Goal: Task Accomplishment & Management: Use online tool/utility

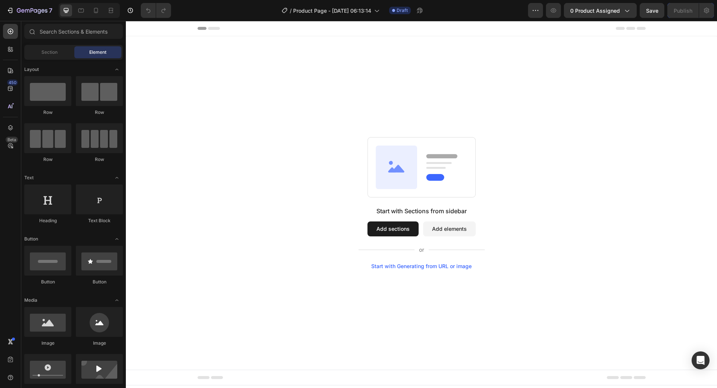
click at [347, 127] on div "Start with Sections from sidebar Add sections Add elements Start with Generatin…" at bounding box center [421, 202] width 591 height 333
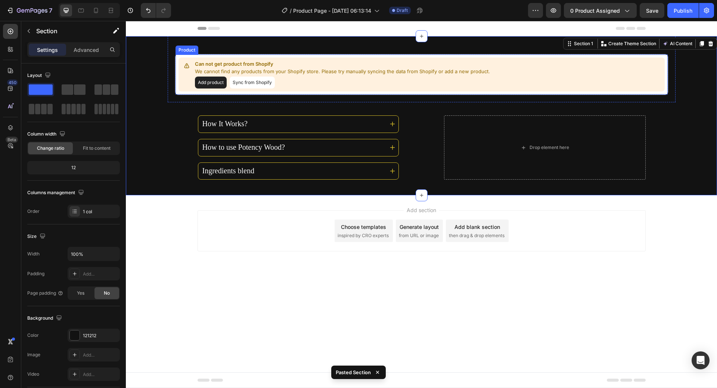
click at [234, 83] on button "Sync from Shopify" at bounding box center [252, 83] width 45 height 12
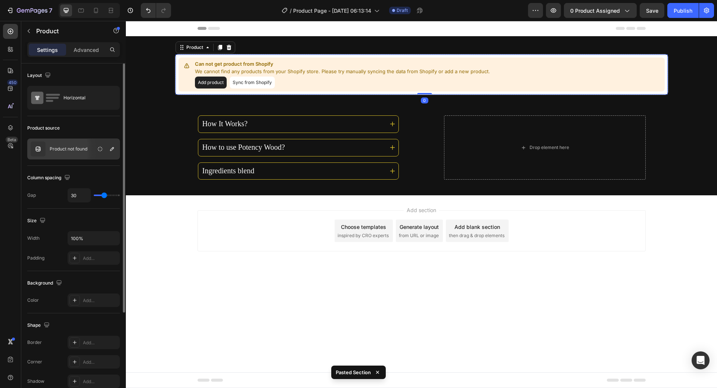
click at [83, 149] on p "Product not found" at bounding box center [69, 148] width 38 height 5
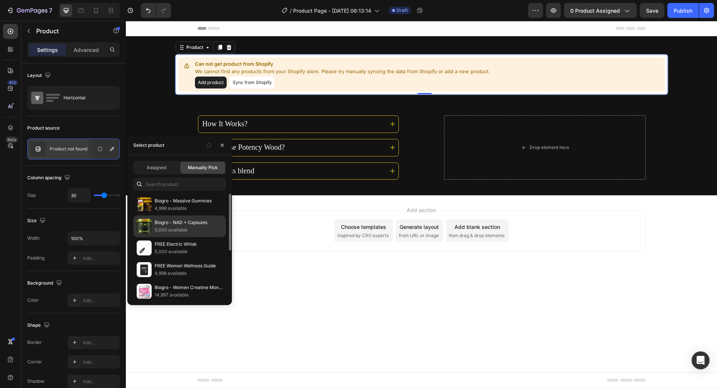
click at [192, 226] on p "Biogro - NAD + Capsules" at bounding box center [189, 222] width 68 height 7
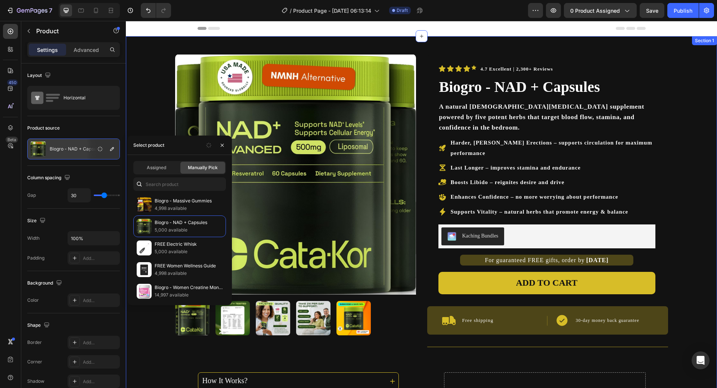
click at [705, 68] on div "Product Images 4.7 Excellent | 2,300+ Reviews Text Block Icon Icon Icon Icon Ic…" at bounding box center [421, 244] width 591 height 416
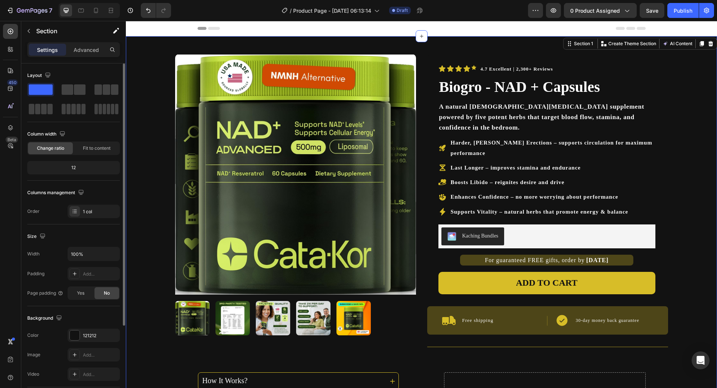
scroll to position [110, 0]
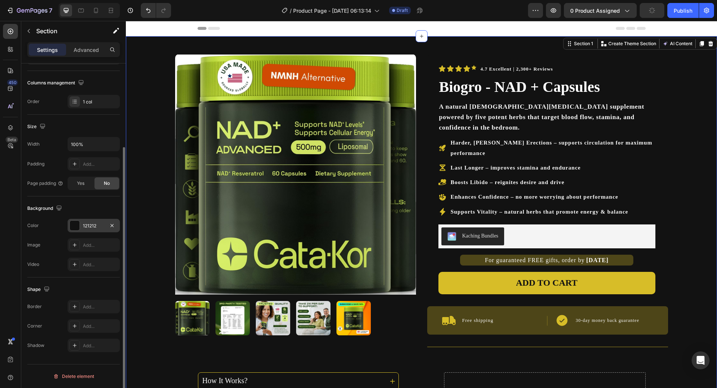
click at [92, 226] on div "121212" at bounding box center [94, 226] width 22 height 7
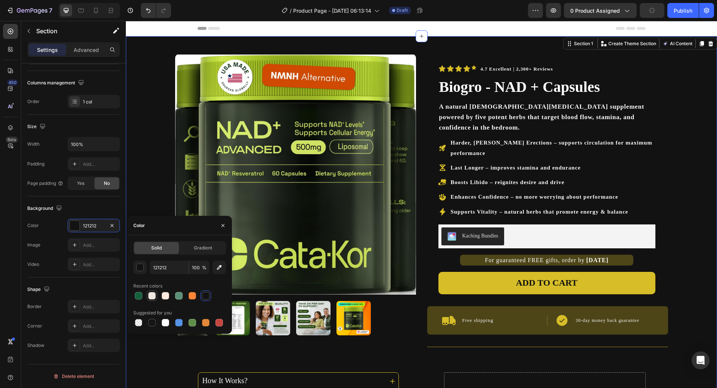
click at [148, 298] on div at bounding box center [151, 295] width 7 height 7
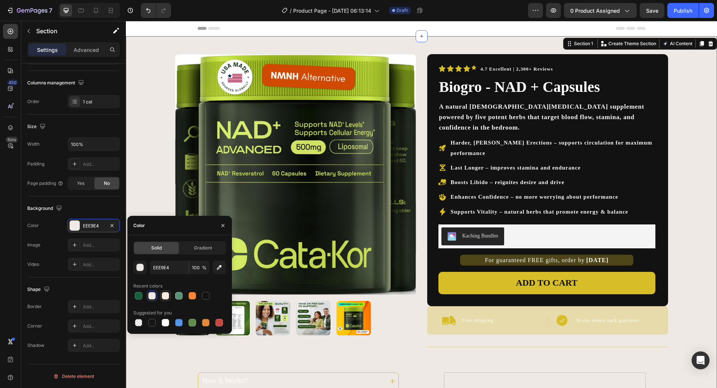
click at [165, 296] on div at bounding box center [165, 295] width 7 height 7
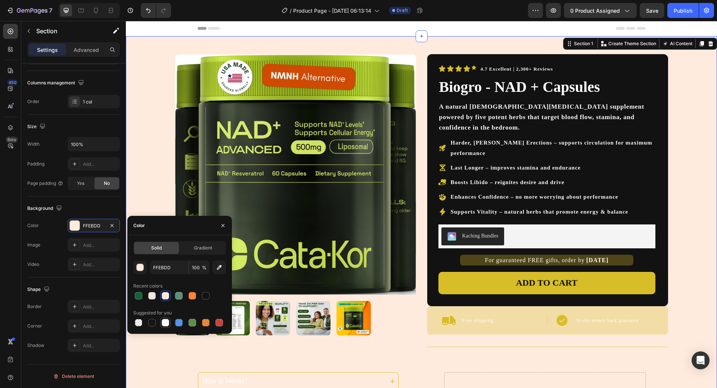
click at [166, 321] on div at bounding box center [165, 322] width 7 height 7
type input "FFFFFF"
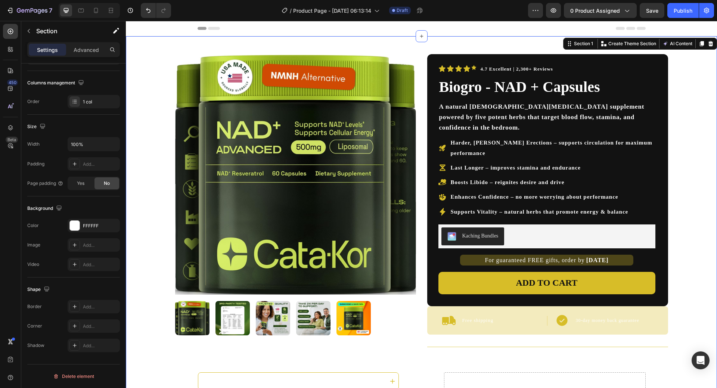
drag, startPoint x: 693, startPoint y: 173, endPoint x: 679, endPoint y: 161, distance: 18.1
click at [693, 173] on div "Product Images 4.7 Excellent | 2,300+ Reviews Text Block Icon Icon Icon Icon Ic…" at bounding box center [421, 244] width 591 height 416
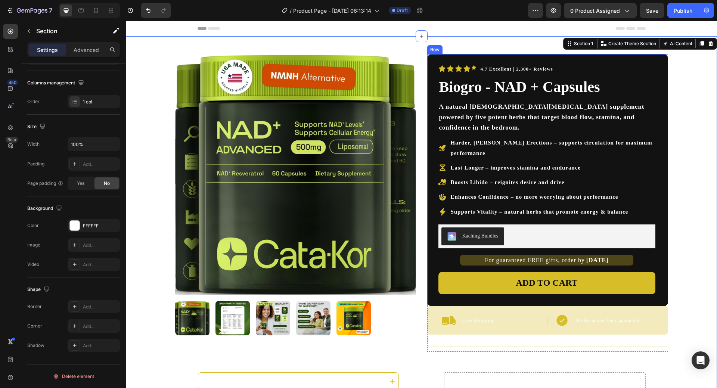
drag, startPoint x: 656, startPoint y: 144, endPoint x: 577, endPoint y: 151, distance: 79.9
click at [656, 143] on div "4.7 Excellent | 2,300+ Reviews Text Block Icon Icon Icon Icon Icon Icon List Ro…" at bounding box center [547, 180] width 241 height 252
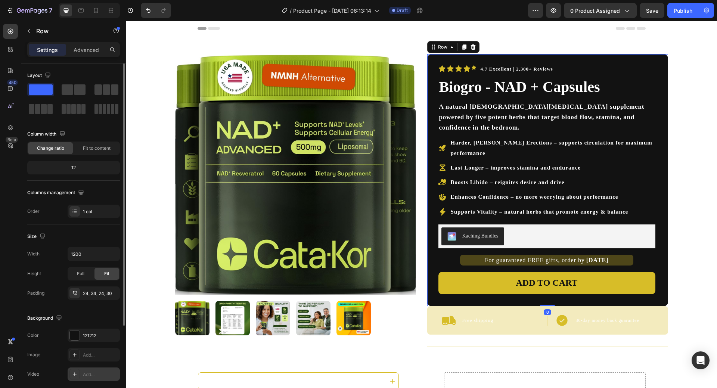
scroll to position [37, 0]
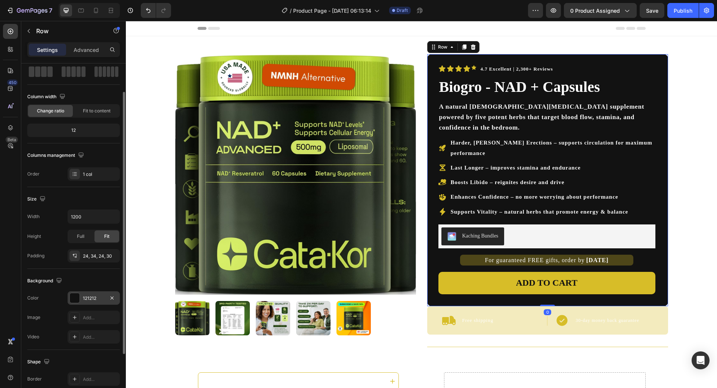
click at [89, 298] on div "121212" at bounding box center [94, 298] width 22 height 7
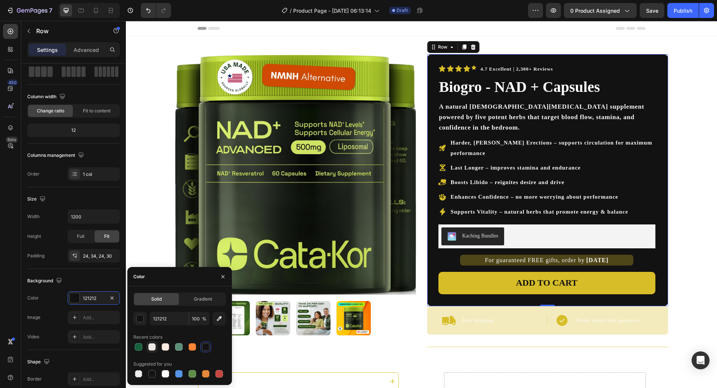
click at [147, 345] on div at bounding box center [151, 346] width 9 height 9
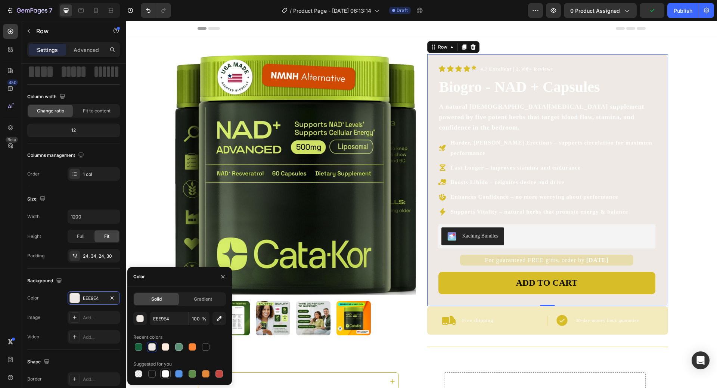
click at [165, 375] on div at bounding box center [165, 373] width 7 height 7
type input "FFFFFF"
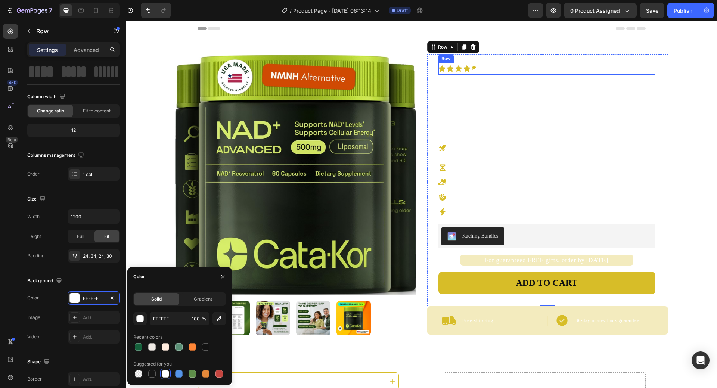
click at [472, 67] on icon at bounding box center [473, 67] width 4 height 4
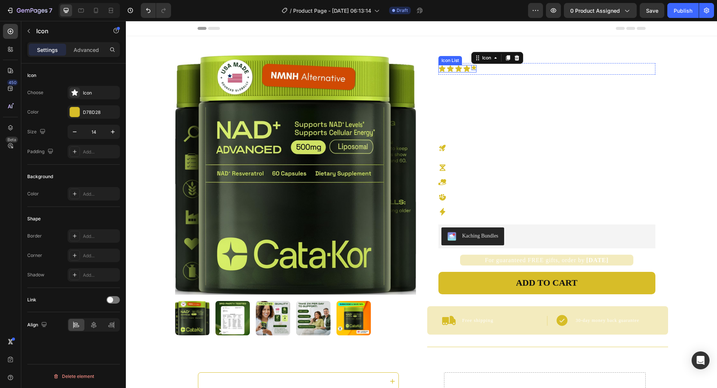
scroll to position [0, 0]
click at [92, 128] on input "14" at bounding box center [93, 131] width 25 height 13
type input "20"
click at [516, 81] on h1 "Biogro - NAD + Capsules" at bounding box center [546, 87] width 217 height 21
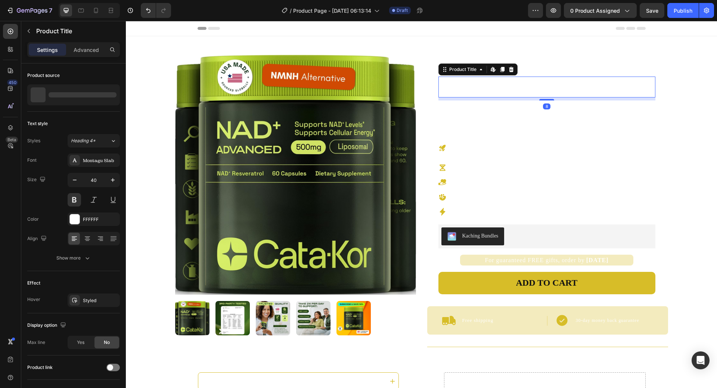
click at [557, 72] on div "4.7 Excellent | 2,300+ Reviews Text Block Icon Icon Icon Icon Icon Icon List Row" at bounding box center [546, 69] width 217 height 12
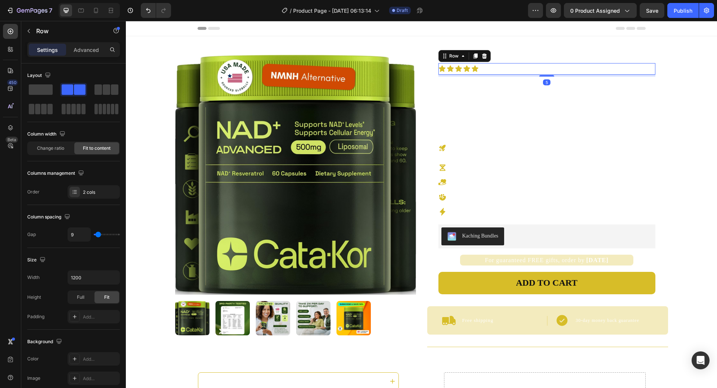
click at [557, 71] on div "4.7 Excellent | 2,300+ Reviews Text Block Icon Icon Icon Icon Icon Icon List Ro…" at bounding box center [546, 69] width 217 height 12
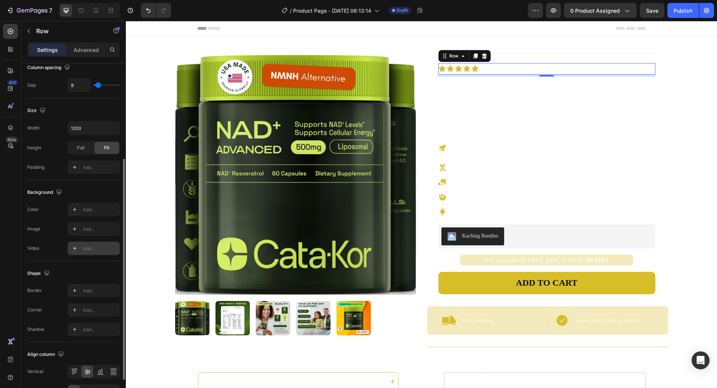
scroll to position [195, 0]
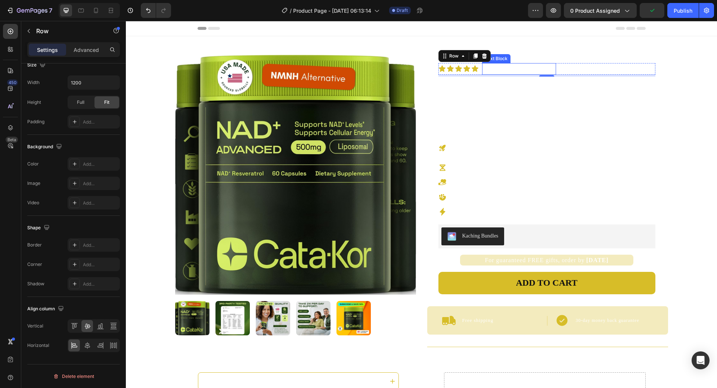
click at [498, 67] on span "4.7 Excellent | 2,300+ Reviews" at bounding box center [519, 69] width 72 height 6
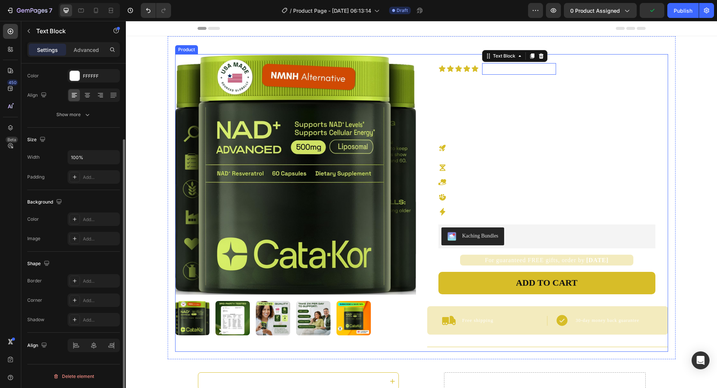
scroll to position [0, 0]
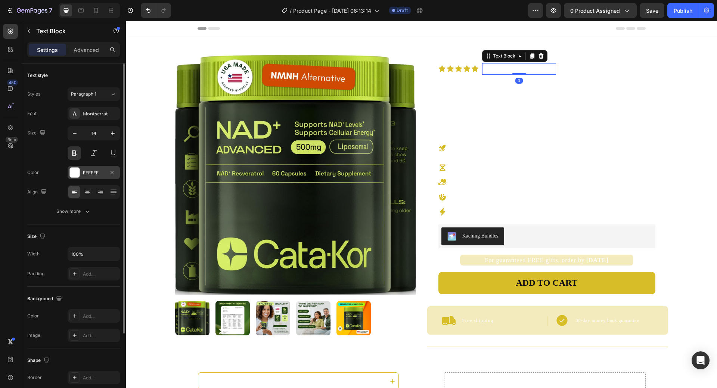
click at [84, 166] on div "FFFFFF" at bounding box center [94, 172] width 52 height 13
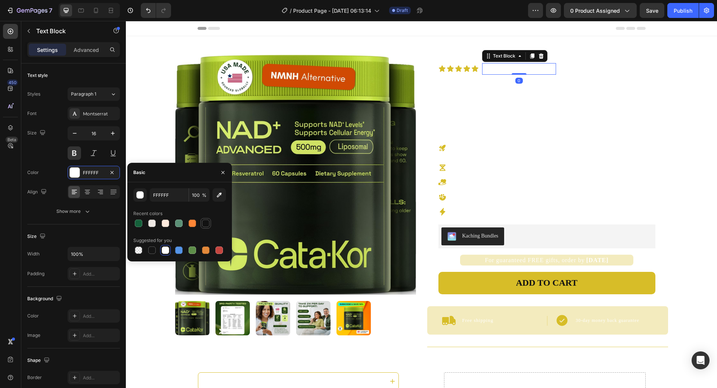
drag, startPoint x: 207, startPoint y: 221, endPoint x: 110, endPoint y: 201, distance: 99.3
click at [207, 221] on div at bounding box center [205, 223] width 7 height 7
type input "121212"
click at [663, 82] on div "4.7 Excellent | 2,300+ Reviews Text Block 0 Icon Icon Icon Icon Icon Icon List …" at bounding box center [547, 180] width 241 height 252
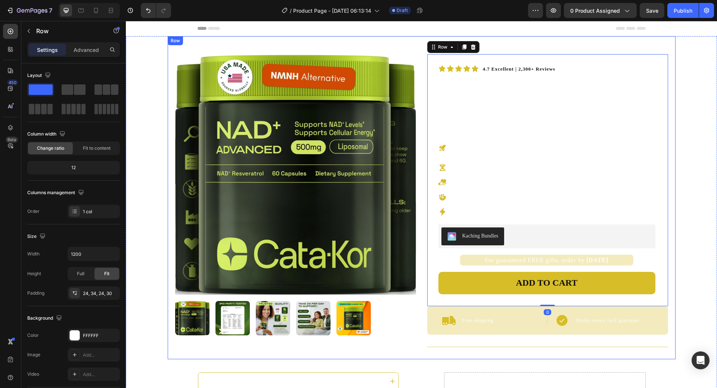
click at [168, 111] on div "Product Images 4.7 Excellent | 2,300+ Reviews Text Block Icon Icon Icon Icon Ic…" at bounding box center [422, 197] width 508 height 323
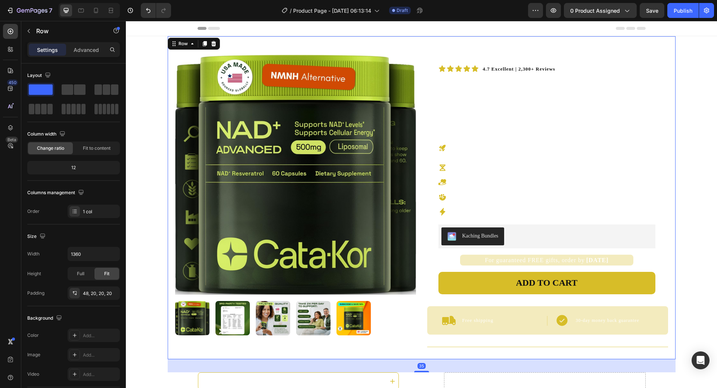
click at [134, 109] on div "Product Images 4.7 Excellent | 2,300+ Reviews Text Block Icon Icon Icon Icon Ic…" at bounding box center [421, 244] width 591 height 416
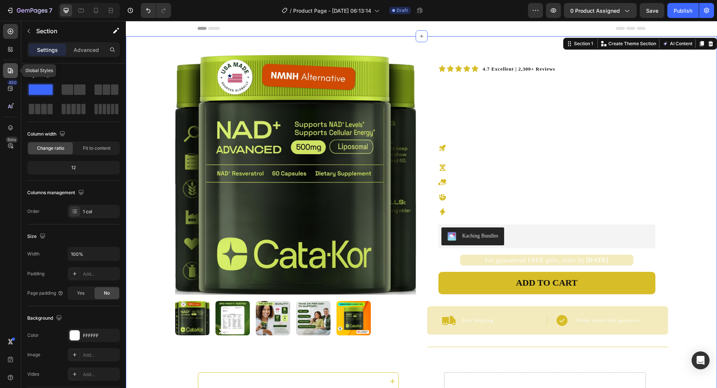
click at [9, 69] on icon at bounding box center [10, 70] width 7 height 7
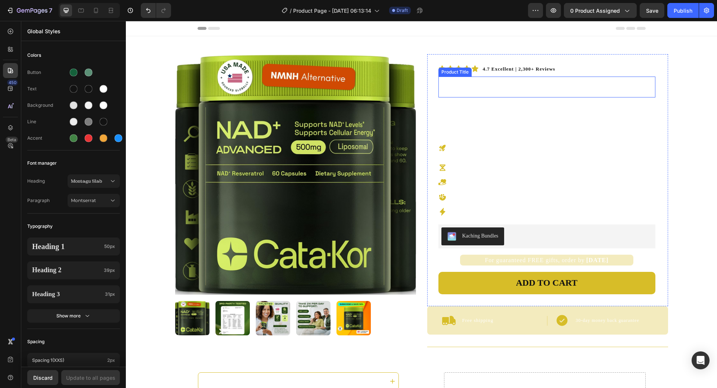
click at [557, 88] on h1 "Biogro - NAD + Capsules" at bounding box center [546, 87] width 217 height 21
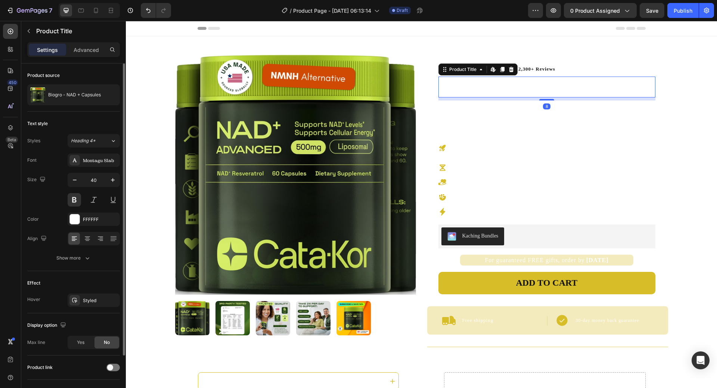
click at [78, 212] on div "Font Montagu Slab Size 40 Color FFFFFF Align Show more" at bounding box center [73, 208] width 93 height 111
click at [82, 212] on div "FFFFFF" at bounding box center [94, 218] width 52 height 13
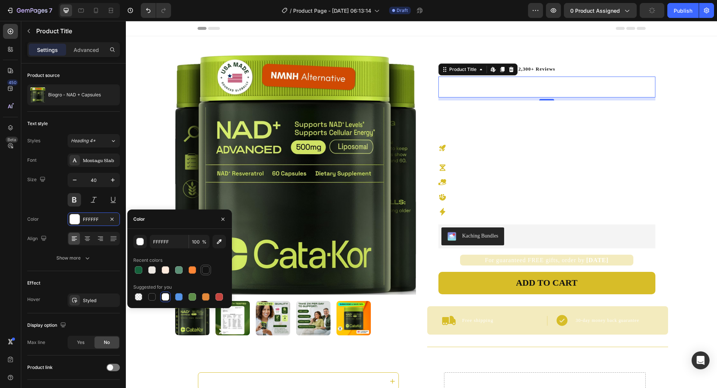
drag, startPoint x: 207, startPoint y: 273, endPoint x: 265, endPoint y: 242, distance: 65.7
click at [207, 273] on div at bounding box center [205, 269] width 7 height 7
type input "121212"
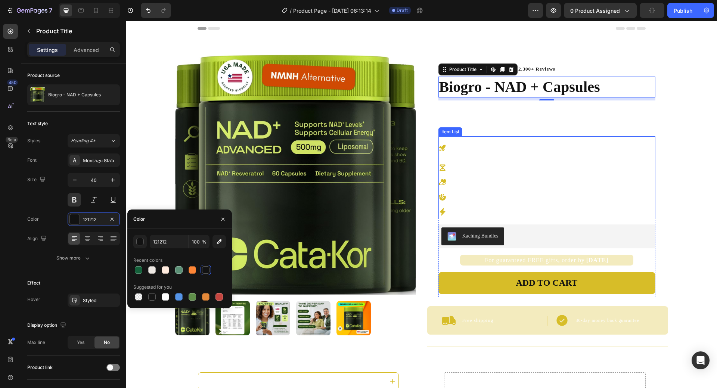
click at [668, 124] on div "Product Images 4.7 Excellent | 2,300+ Reviews Text Block Icon Icon Icon Icon Ic…" at bounding box center [422, 197] width 508 height 323
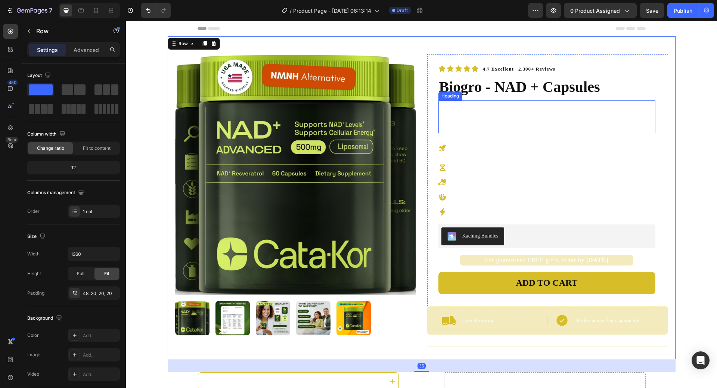
click at [576, 109] on span "A natural [DEMOGRAPHIC_DATA][MEDICAL_DATA] supplement powered by five potent he…" at bounding box center [541, 117] width 205 height 28
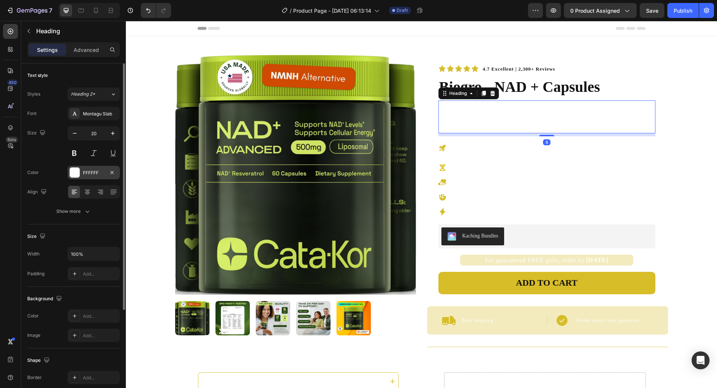
click at [68, 173] on div "FFFFFF" at bounding box center [94, 172] width 52 height 13
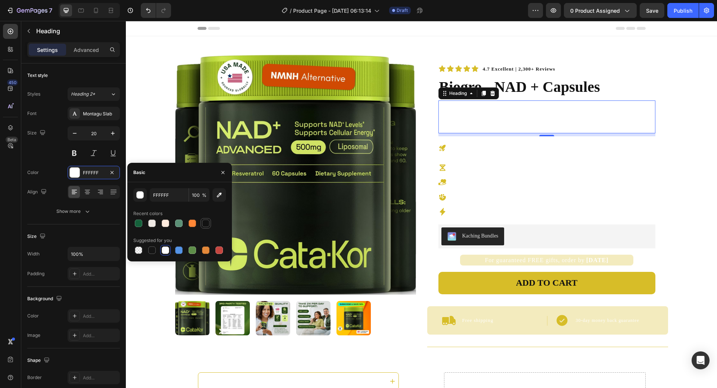
click at [206, 222] on div at bounding box center [205, 223] width 7 height 7
type input "121212"
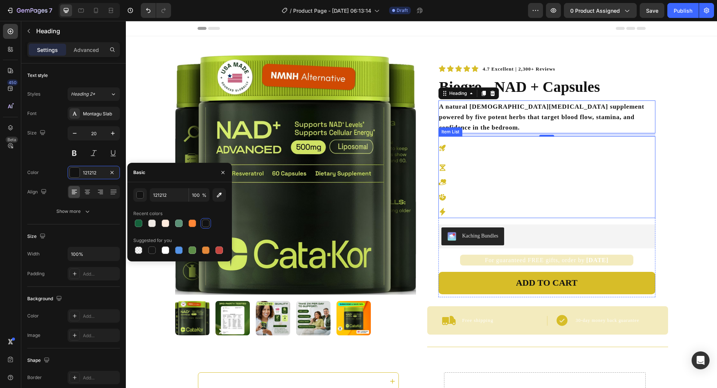
click at [530, 194] on strong "Enhances Confidence – no more worrying about performance" at bounding box center [535, 197] width 168 height 6
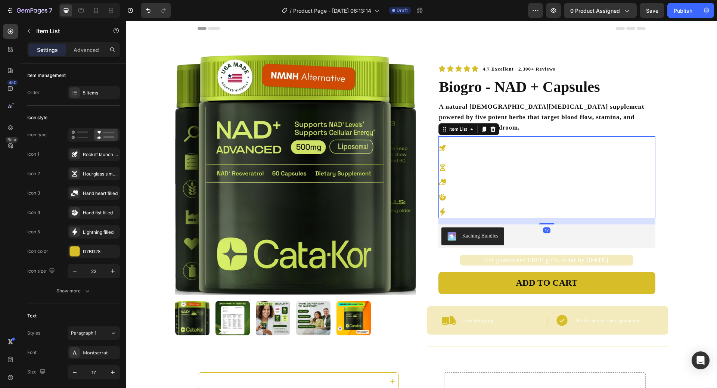
click at [438, 136] on div "Harder, [PERSON_NAME] Erections – supports circulation for maximum performance" at bounding box center [546, 147] width 217 height 23
click at [77, 251] on div at bounding box center [75, 251] width 10 height 10
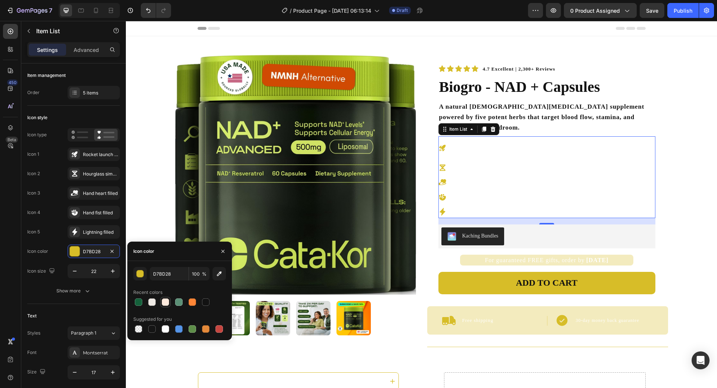
click at [164, 301] on div at bounding box center [165, 301] width 7 height 7
click at [154, 304] on div at bounding box center [151, 301] width 7 height 7
drag, startPoint x: 205, startPoint y: 302, endPoint x: 110, endPoint y: 283, distance: 97.1
click at [205, 302] on div at bounding box center [205, 301] width 7 height 7
type input "121212"
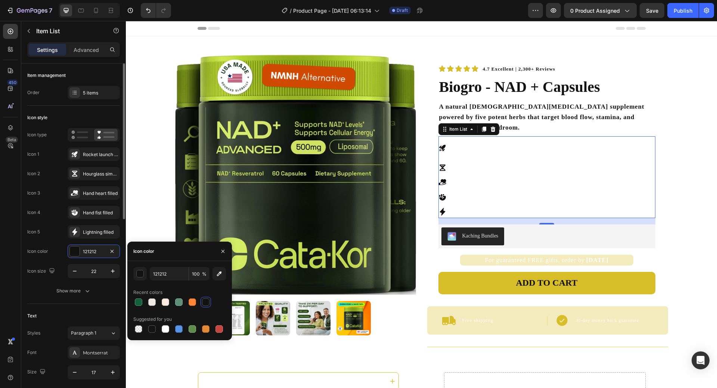
scroll to position [224, 0]
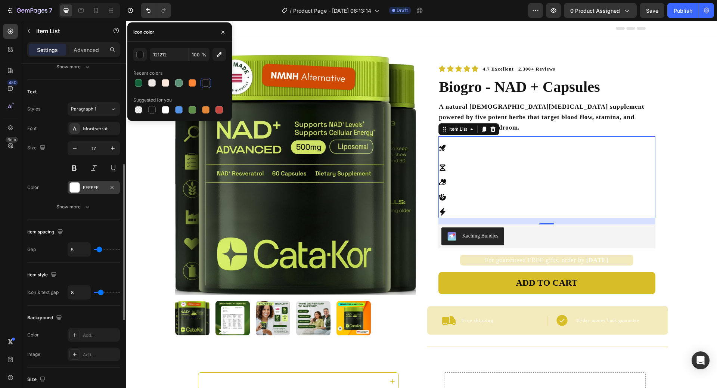
click at [93, 181] on div "FFFFFF" at bounding box center [94, 187] width 52 height 13
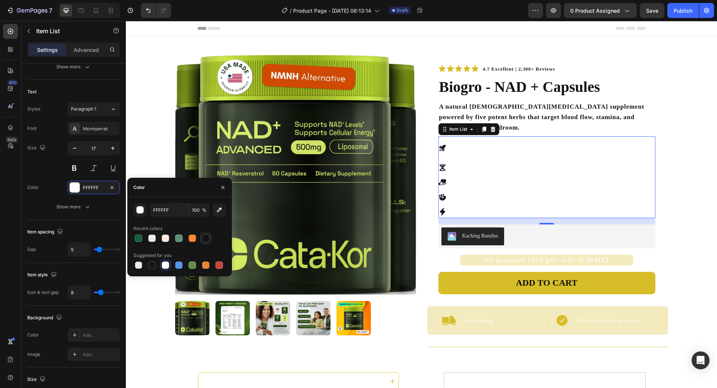
drag, startPoint x: 206, startPoint y: 239, endPoint x: 152, endPoint y: 222, distance: 56.3
click at [206, 239] on div at bounding box center [205, 237] width 7 height 7
type input "121212"
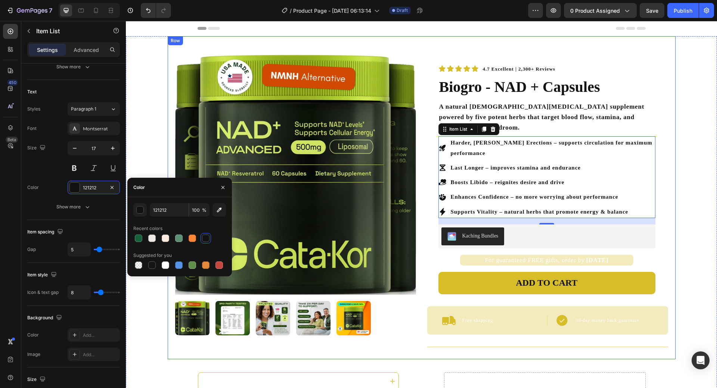
click at [671, 139] on div "Product Images 4.7 Excellent | 2,300+ Reviews Text Block Icon Icon Icon Icon Ic…" at bounding box center [422, 197] width 508 height 323
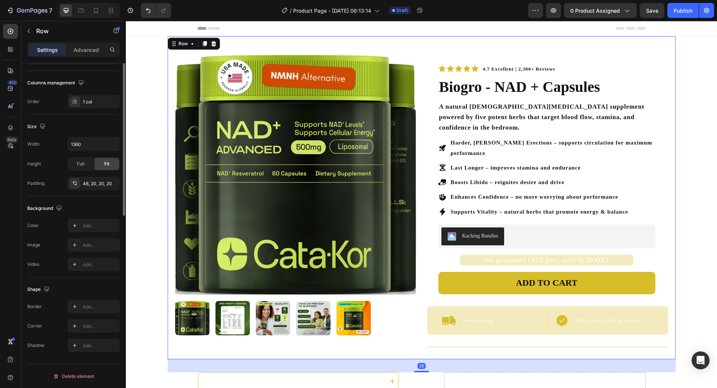
scroll to position [0, 0]
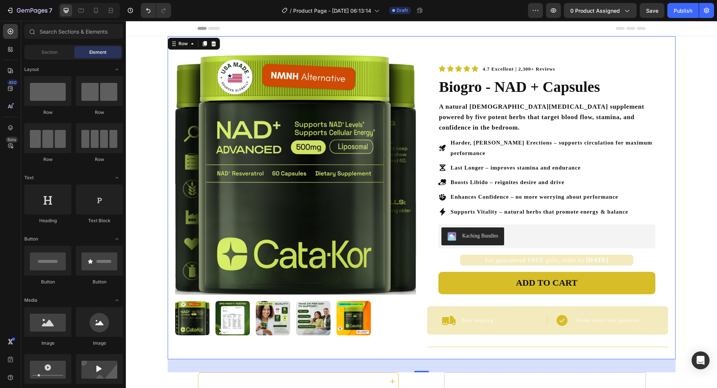
click at [407, 32] on div "Header" at bounding box center [422, 28] width 448 height 15
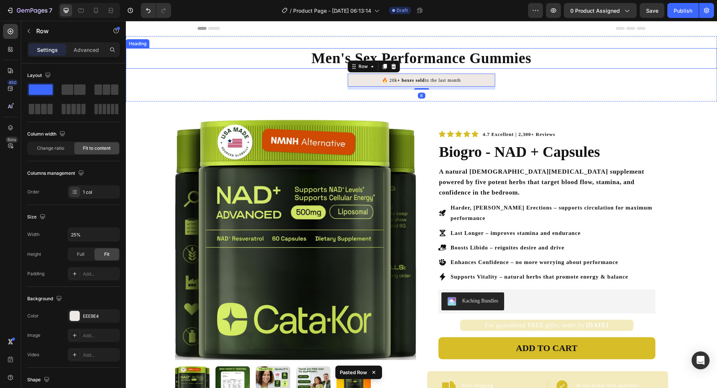
click at [364, 53] on h2 "Men's Sex Performance Gummies" at bounding box center [421, 58] width 591 height 21
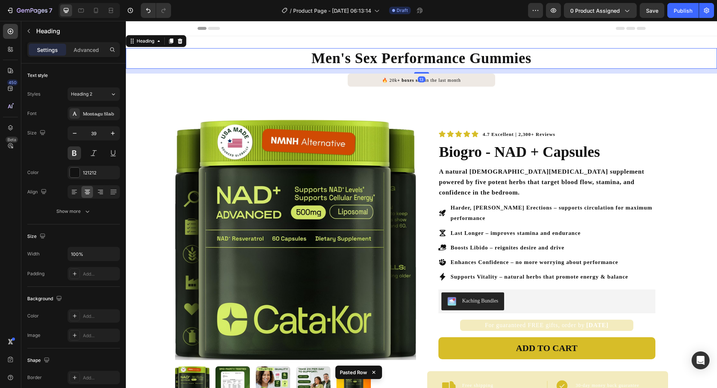
click at [342, 60] on h2 "Men's Sex Performance Gummies" at bounding box center [421, 58] width 591 height 21
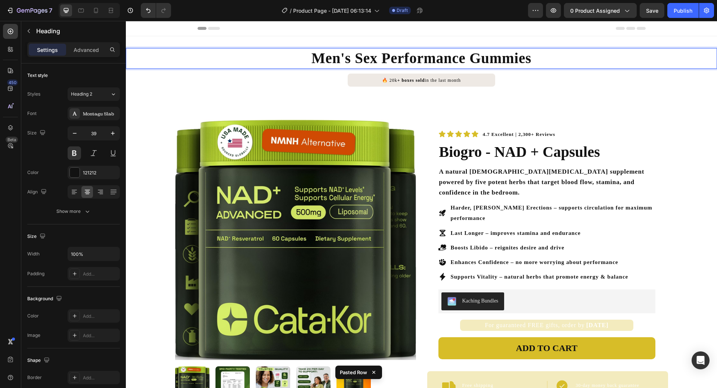
click at [342, 60] on p "Men's Sex Performance Gummies" at bounding box center [422, 58] width 590 height 19
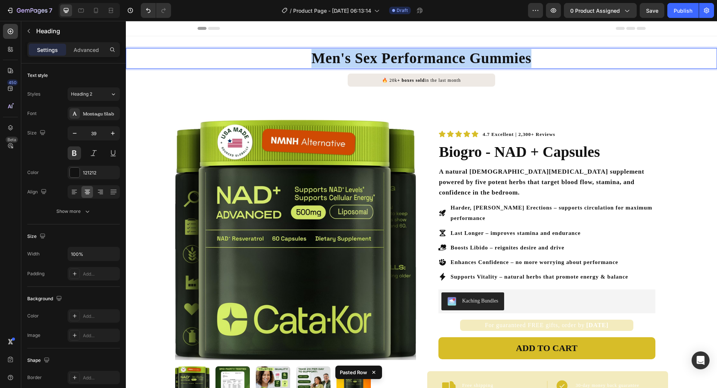
click at [342, 60] on p "Men's Sex Performance Gummies" at bounding box center [422, 58] width 590 height 19
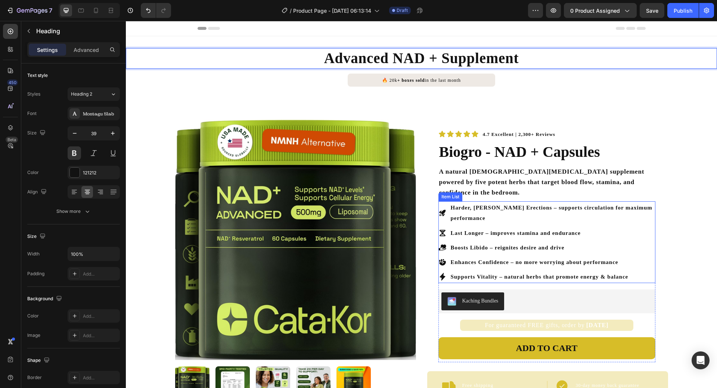
click at [546, 230] on strong "Last Longer – improves stamina and endurance" at bounding box center [516, 233] width 130 height 6
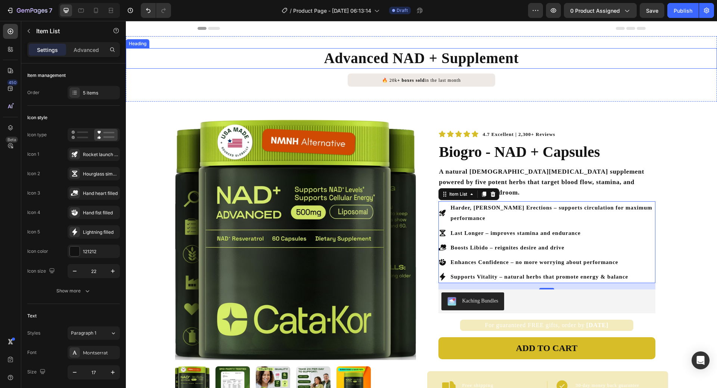
click at [517, 55] on p "Advanced NAD + Supplement" at bounding box center [422, 58] width 590 height 19
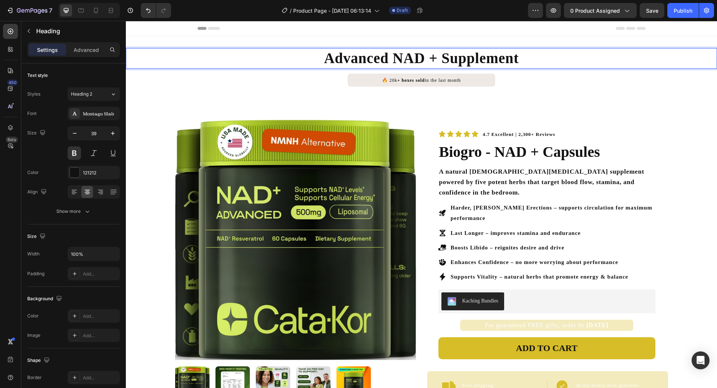
click at [518, 58] on p "Advanced NAD + Supplement" at bounding box center [422, 58] width 590 height 19
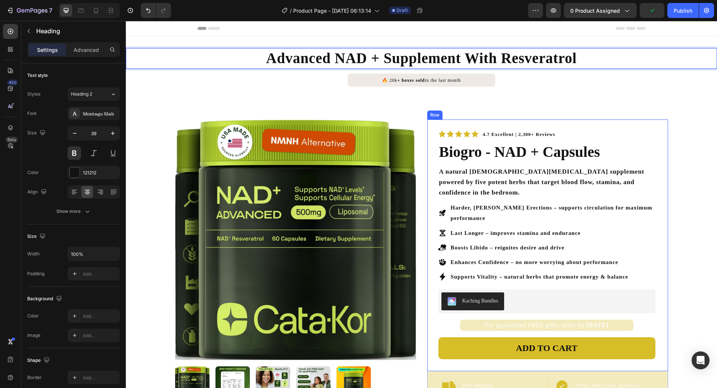
click at [650, 123] on div "4.7 Excellent | 2,300+ Reviews Text Block Icon Icon Icon Icon Icon Icon List Ro…" at bounding box center [547, 245] width 241 height 252
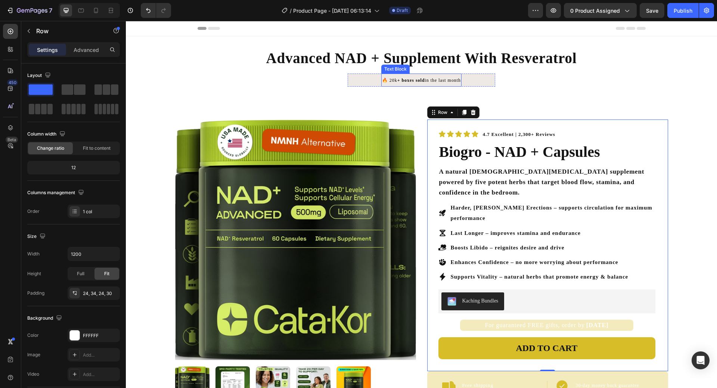
click at [400, 81] on strong "+ boxes sold" at bounding box center [411, 80] width 28 height 5
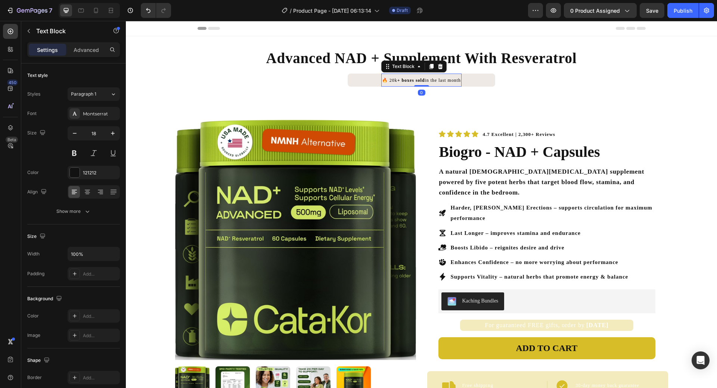
click at [400, 80] on strong "+ boxes sold" at bounding box center [411, 80] width 28 height 5
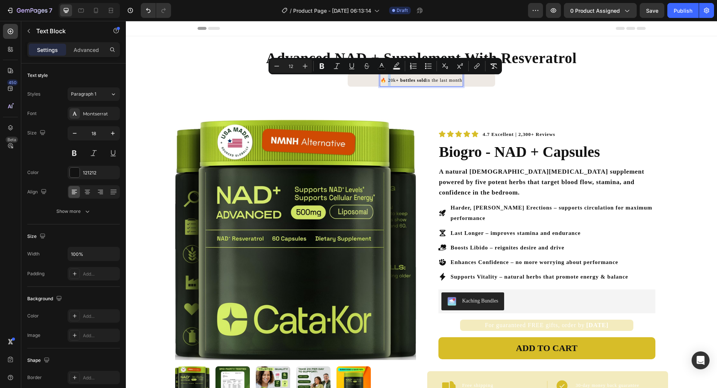
click at [389, 81] on span "🔥 20k + bottles sold in the last month" at bounding box center [421, 80] width 81 height 5
click at [390, 81] on span "🔥 20k + bottles sold in the last month" at bounding box center [421, 80] width 81 height 5
drag, startPoint x: 388, startPoint y: 80, endPoint x: 384, endPoint y: 82, distance: 4.7
click at [384, 82] on span "🔥 20k + bottles sold in the last month" at bounding box center [421, 80] width 81 height 5
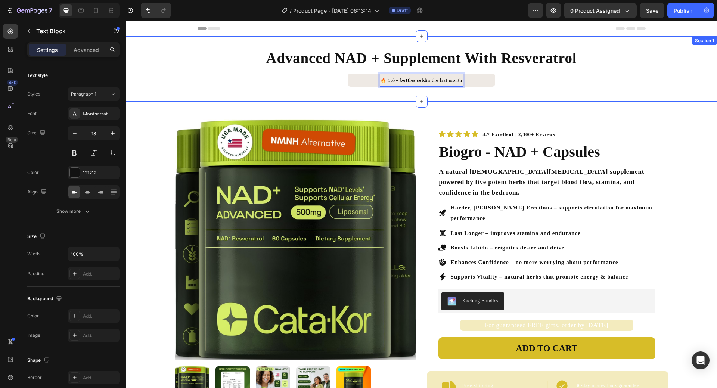
click at [592, 100] on div "Advanced NAD + Supplement With Resveratrol Heading 🔥 15k + bottles sold in the …" at bounding box center [421, 68] width 591 height 65
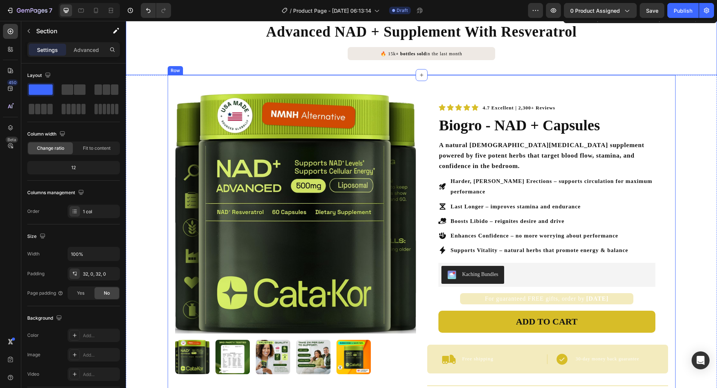
scroll to position [37, 0]
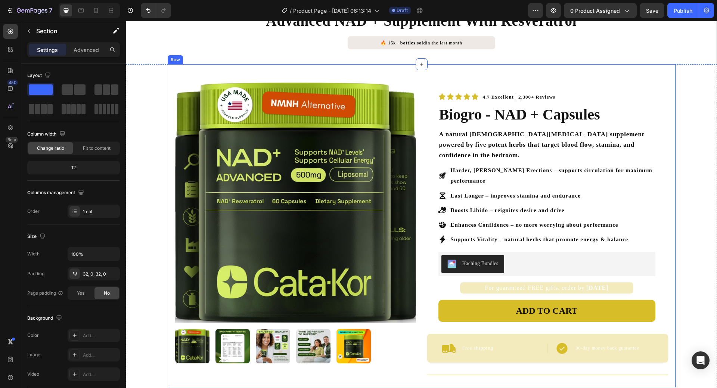
click at [671, 138] on div "Product Images 4.7 Excellent | 2,300+ Reviews Text Block Icon Icon Icon Icon Ic…" at bounding box center [422, 225] width 508 height 323
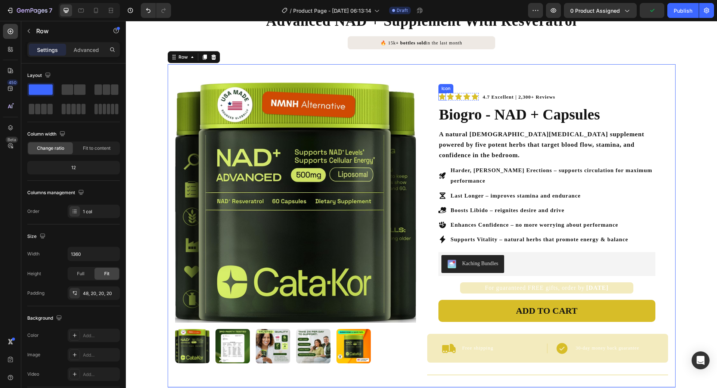
click at [442, 95] on icon at bounding box center [441, 96] width 7 height 7
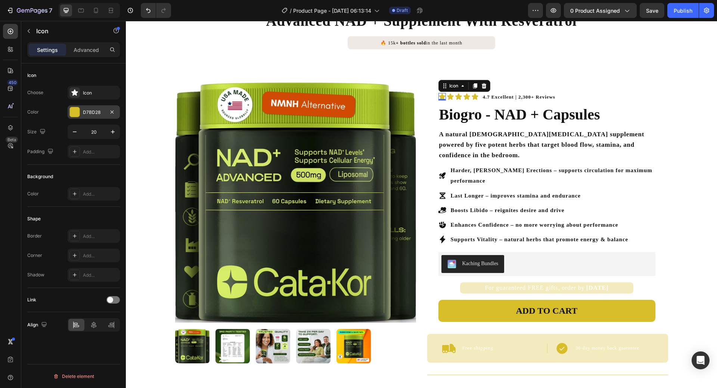
click at [89, 112] on div "D7BD28" at bounding box center [94, 112] width 22 height 7
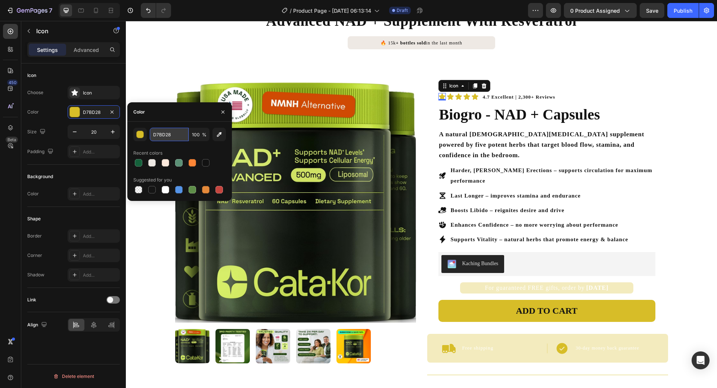
click at [167, 135] on input "D7BD28" at bounding box center [169, 134] width 39 height 13
type input "ffc000"
click at [448, 93] on icon at bounding box center [450, 96] width 7 height 7
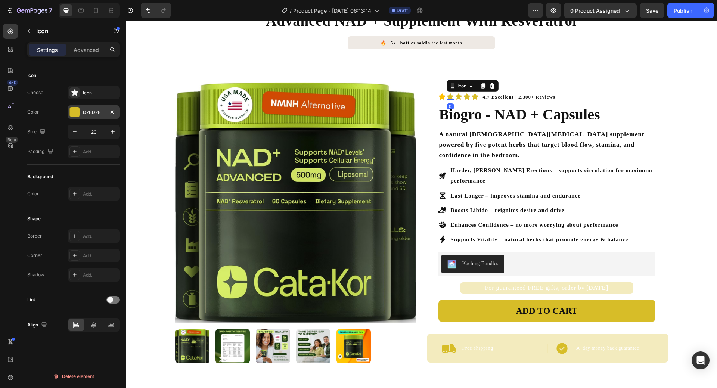
click at [86, 107] on div "D7BD28" at bounding box center [94, 111] width 52 height 13
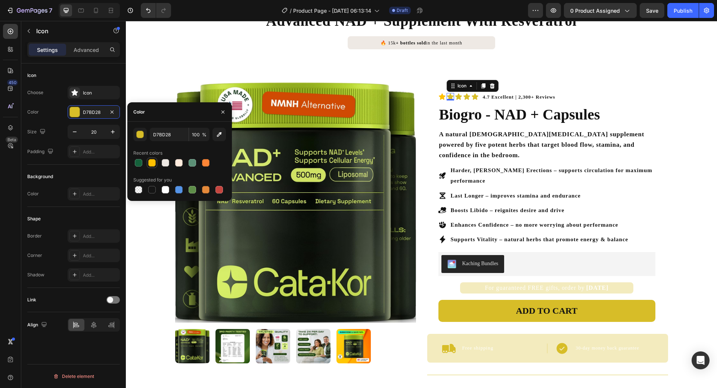
click at [148, 162] on div at bounding box center [151, 162] width 7 height 7
type input "FFC000"
click at [457, 96] on icon at bounding box center [458, 96] width 6 height 6
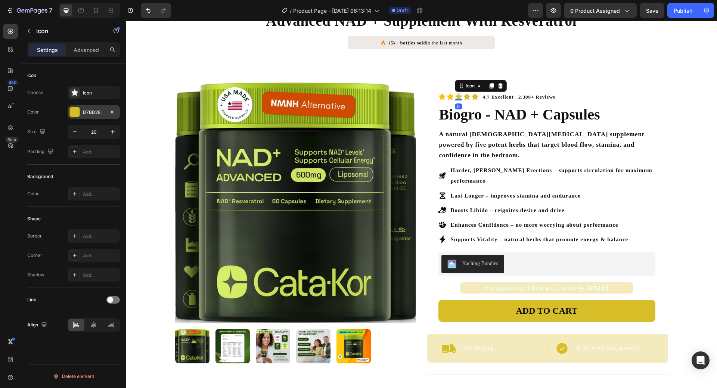
click at [104, 111] on div "D7BD28" at bounding box center [94, 111] width 52 height 13
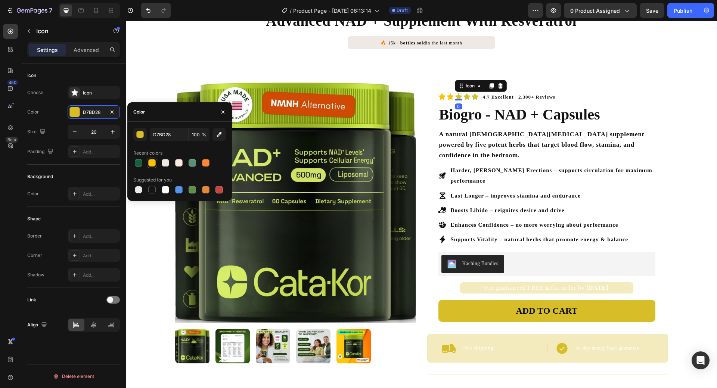
drag, startPoint x: 154, startPoint y: 167, endPoint x: 135, endPoint y: 140, distance: 32.6
click at [154, 167] on div at bounding box center [151, 162] width 9 height 9
type input "FFC000"
click at [463, 98] on icon at bounding box center [466, 96] width 6 height 6
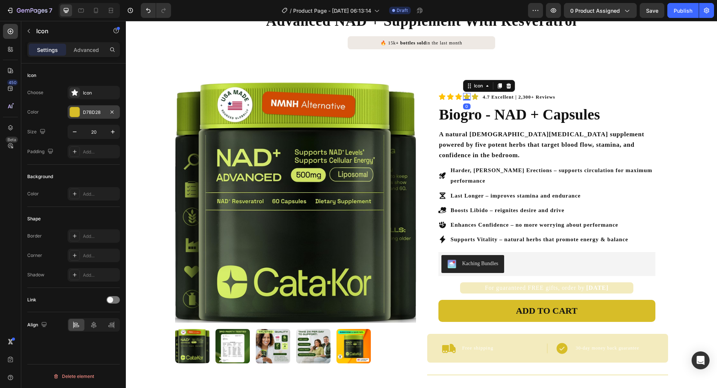
click at [77, 113] on div at bounding box center [75, 112] width 10 height 10
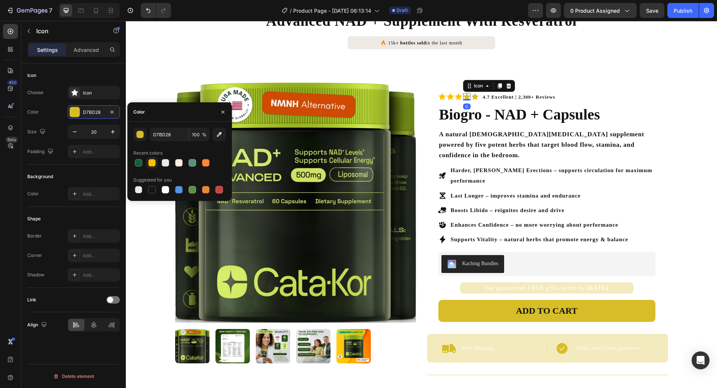
click at [153, 164] on div at bounding box center [151, 162] width 7 height 7
type input "FFC000"
click at [472, 96] on icon at bounding box center [475, 96] width 6 height 6
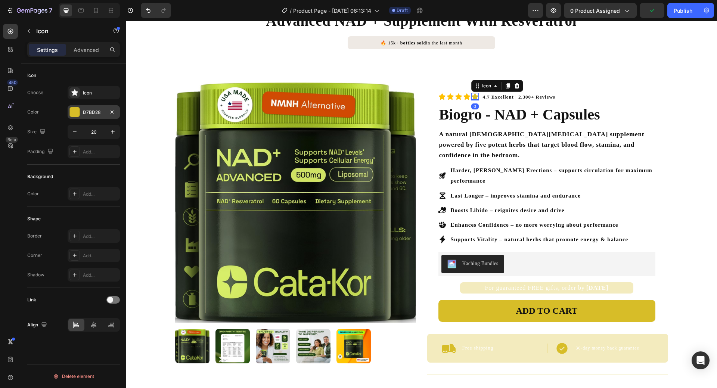
click at [84, 110] on div "D7BD28" at bounding box center [94, 112] width 22 height 7
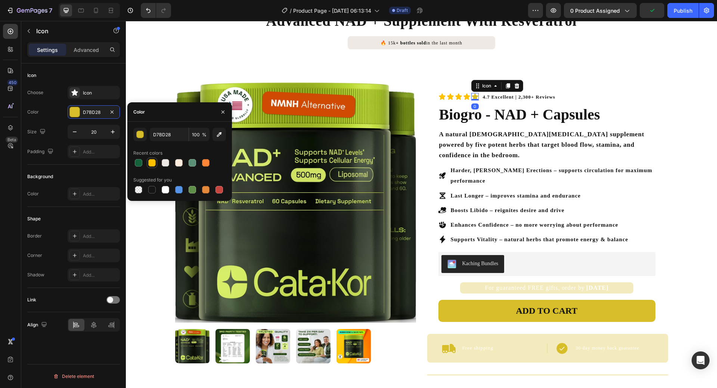
click at [150, 162] on div at bounding box center [151, 162] width 7 height 7
type input "FFC000"
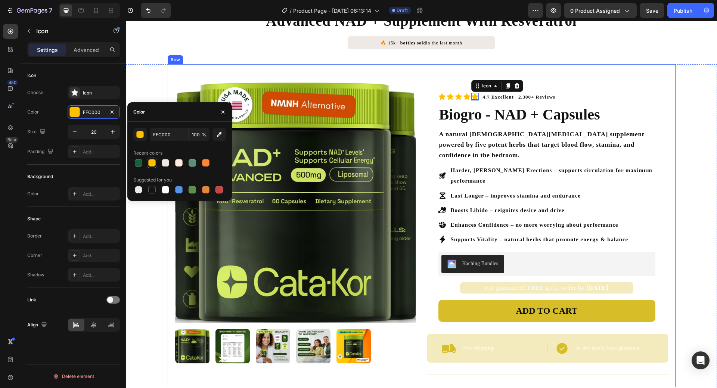
click at [649, 136] on h2 "A natural [DEMOGRAPHIC_DATA][MEDICAL_DATA] supplement powered by five potent he…" at bounding box center [546, 144] width 217 height 33
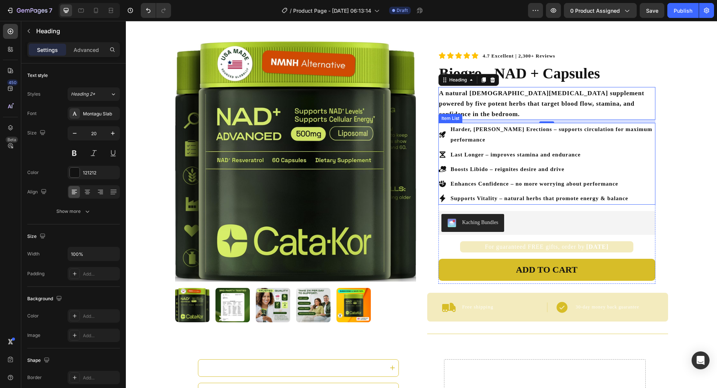
scroll to position [149, 0]
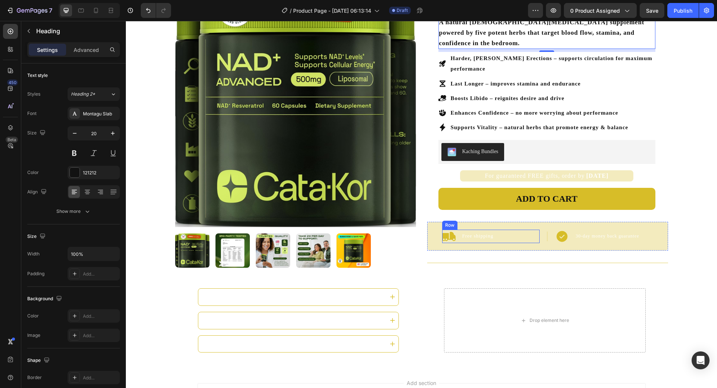
click at [526, 232] on div "Icon Free shipping Text Block Row" at bounding box center [490, 236] width 97 height 13
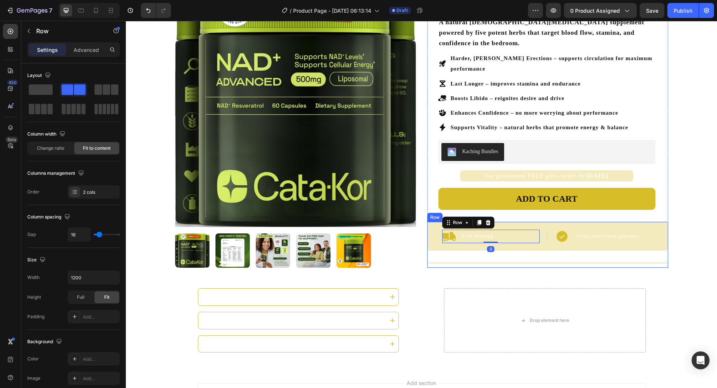
click at [549, 237] on div "Icon Free shipping Text Block Row 0 | Text Block Icon 30-day money back guarant…" at bounding box center [547, 236] width 241 height 29
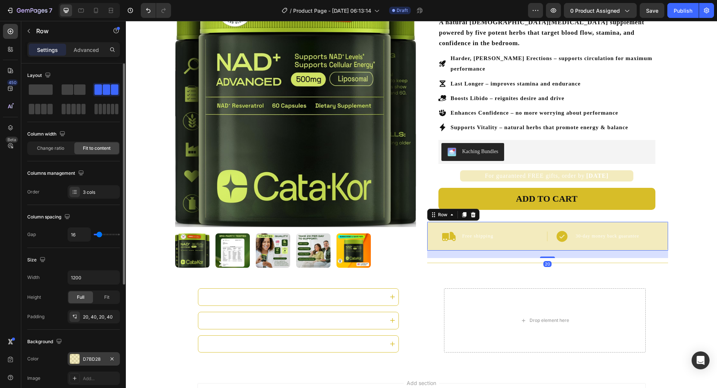
click at [96, 354] on div "D7BD28" at bounding box center [94, 358] width 52 height 13
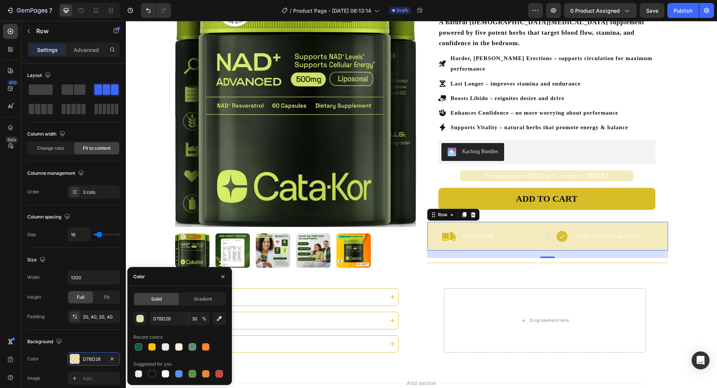
click at [166, 353] on div "D7BD28 30 % Recent colors Suggested for you" at bounding box center [179, 345] width 93 height 67
click at [184, 348] on div at bounding box center [179, 347] width 10 height 10
type input "FFEBDD"
type input "100"
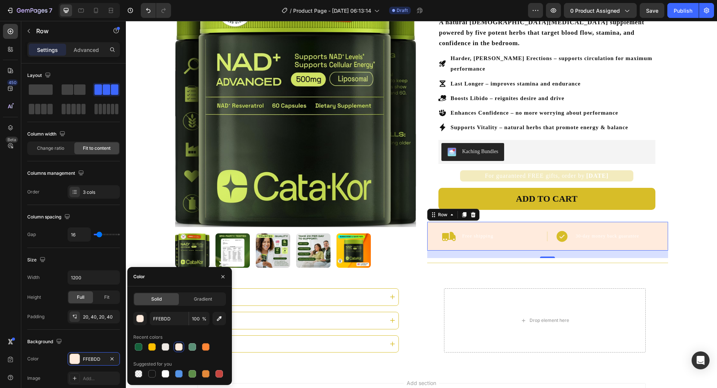
click at [171, 345] on div at bounding box center [179, 347] width 93 height 10
click at [167, 348] on div at bounding box center [165, 346] width 7 height 7
type input "EEE9E4"
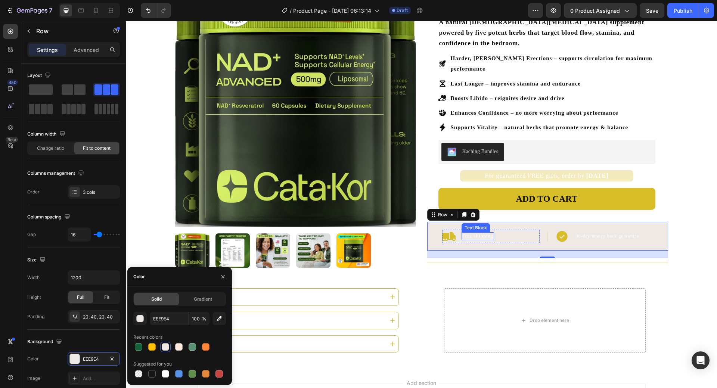
click at [485, 233] on span "Free shipping" at bounding box center [477, 236] width 31 height 6
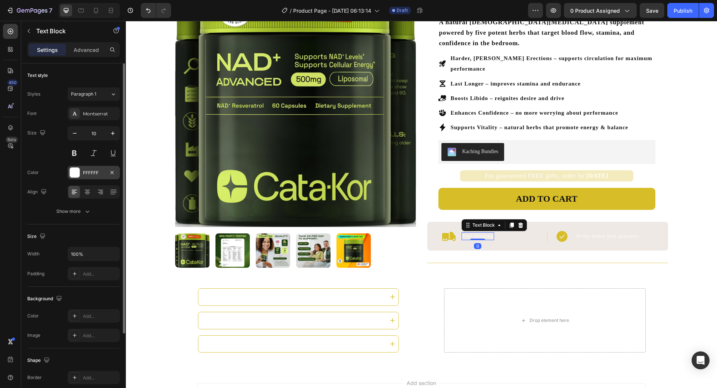
click at [100, 177] on div "FFFFFF" at bounding box center [94, 172] width 52 height 13
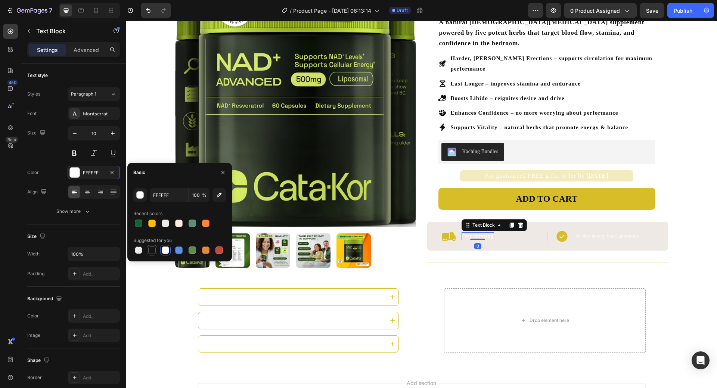
drag, startPoint x: 153, startPoint y: 250, endPoint x: 207, endPoint y: 230, distance: 57.9
click at [153, 250] on div at bounding box center [151, 249] width 7 height 7
type input "151515"
click at [595, 232] on div "30-day money back guarantee" at bounding box center [607, 236] width 65 height 8
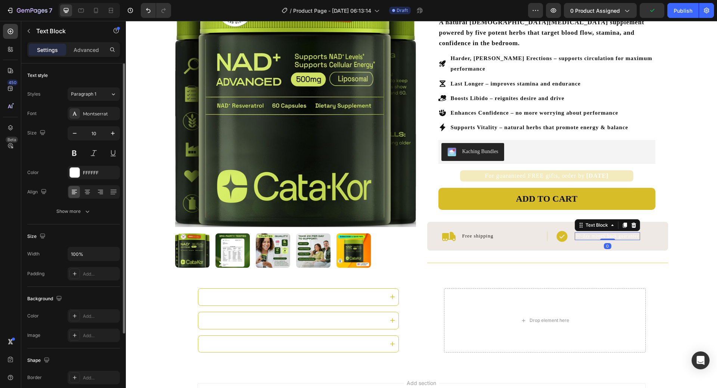
drag, startPoint x: 71, startPoint y: 167, endPoint x: 109, endPoint y: 180, distance: 41.0
click at [71, 167] on div "FFFFFF" at bounding box center [94, 172] width 52 height 13
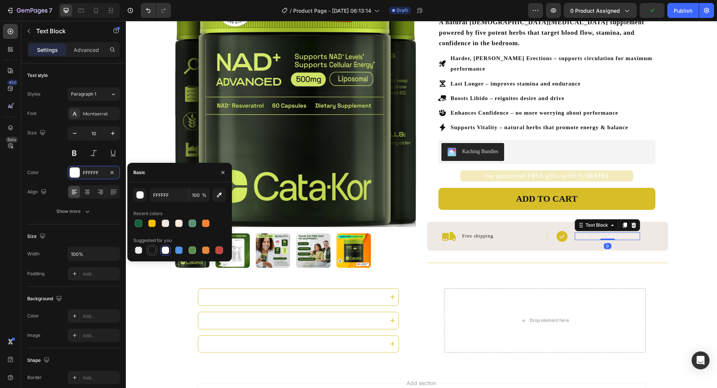
drag, startPoint x: 317, startPoint y: 217, endPoint x: 151, endPoint y: 252, distance: 169.5
click at [151, 252] on div at bounding box center [151, 249] width 7 height 7
type input "151515"
click at [559, 231] on icon at bounding box center [562, 236] width 11 height 11
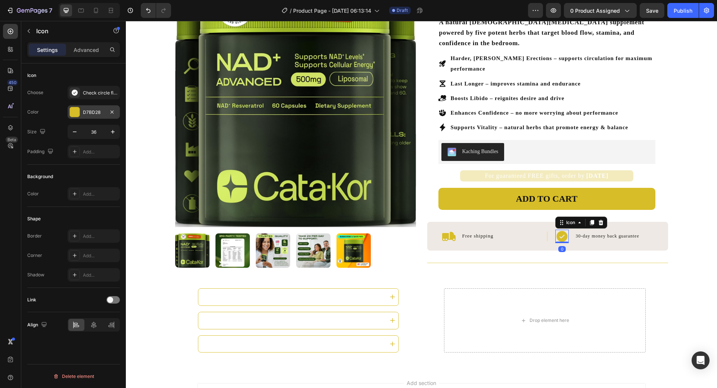
click at [83, 115] on div "D7BD28" at bounding box center [94, 111] width 52 height 13
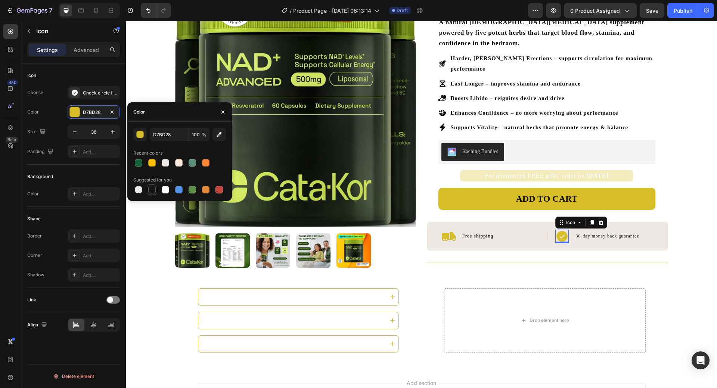
click at [151, 191] on div at bounding box center [151, 189] width 7 height 7
type input "151515"
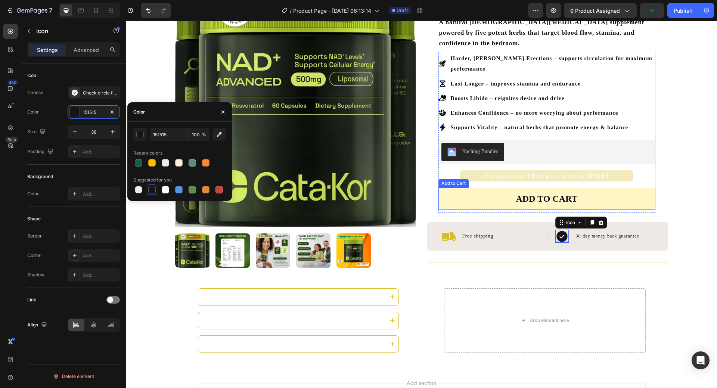
click at [521, 193] on div "ADD TO CART" at bounding box center [547, 199] width 62 height 12
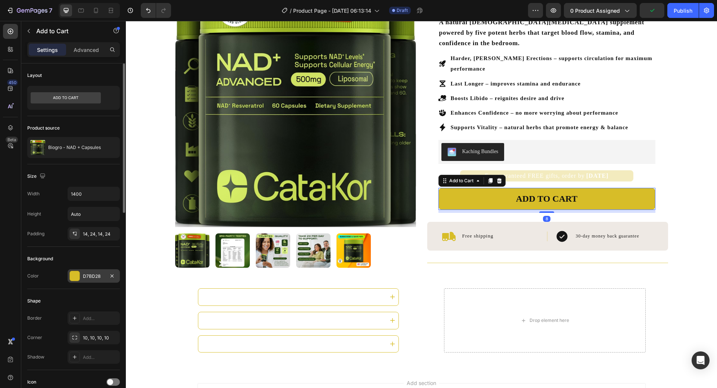
click at [90, 278] on div "D7BD28" at bounding box center [94, 276] width 22 height 7
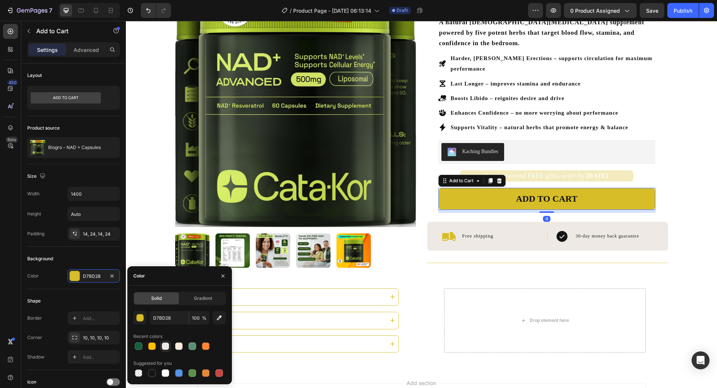
click at [168, 345] on div at bounding box center [165, 345] width 7 height 7
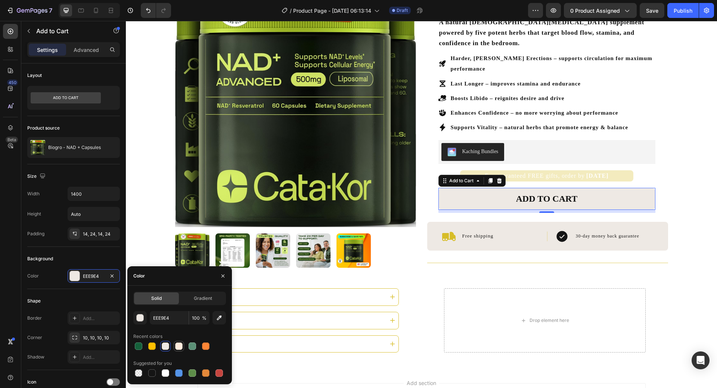
click at [180, 345] on div at bounding box center [178, 345] width 7 height 7
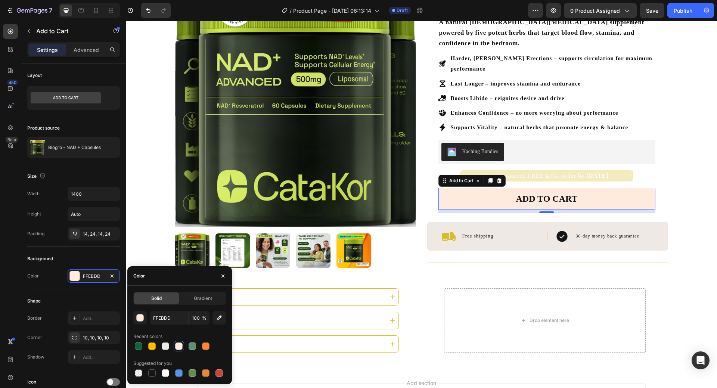
click at [158, 342] on div at bounding box center [179, 346] width 93 height 10
click at [167, 344] on div at bounding box center [165, 345] width 7 height 7
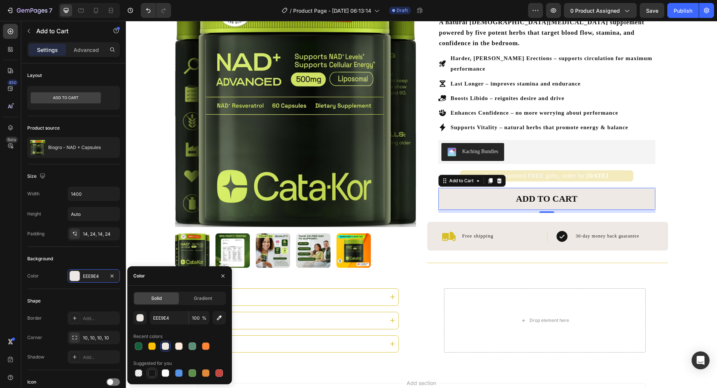
click at [156, 373] on div at bounding box center [179, 373] width 93 height 10
drag, startPoint x: 156, startPoint y: 372, endPoint x: 1, endPoint y: 331, distance: 160.0
click at [156, 372] on div at bounding box center [151, 373] width 9 height 9
type input "151515"
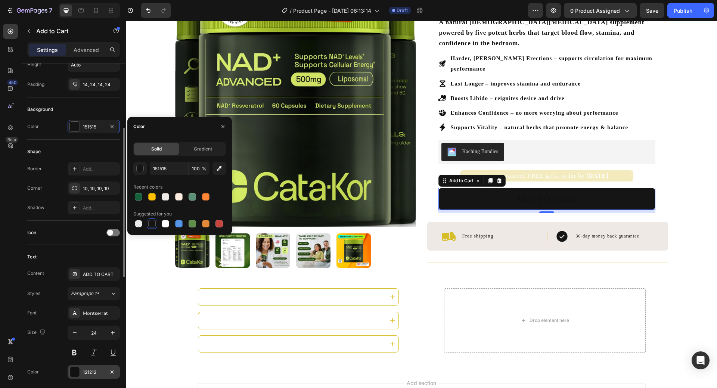
click at [78, 368] on div at bounding box center [75, 372] width 10 height 10
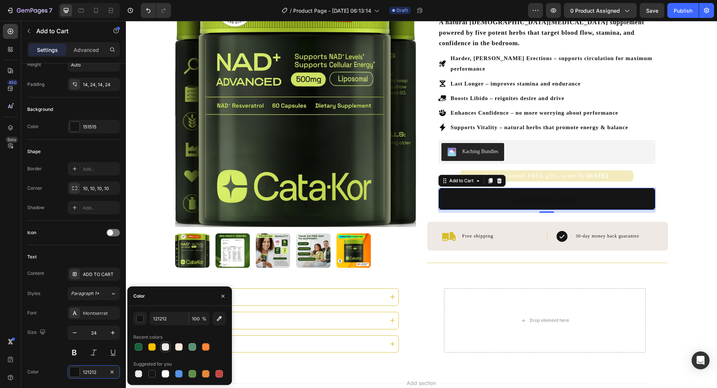
click at [163, 350] on div at bounding box center [165, 346] width 7 height 7
type input "EEE9E4"
click at [667, 163] on div "Product Images 4.7 Excellent | 2,300+ Reviews Text Block Icon Icon Icon Icon Ic…" at bounding box center [422, 113] width 508 height 323
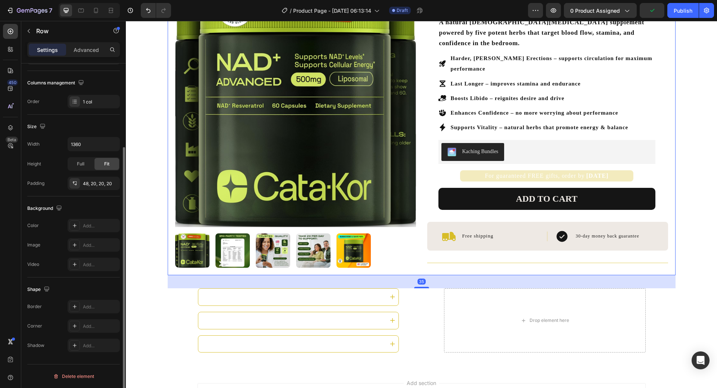
scroll to position [0, 0]
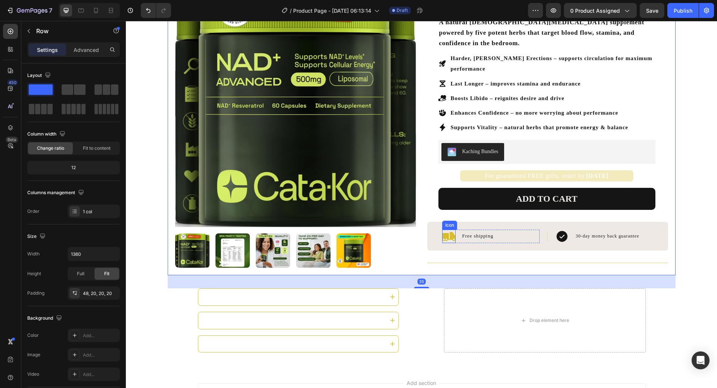
click at [445, 232] on icon at bounding box center [448, 236] width 13 height 9
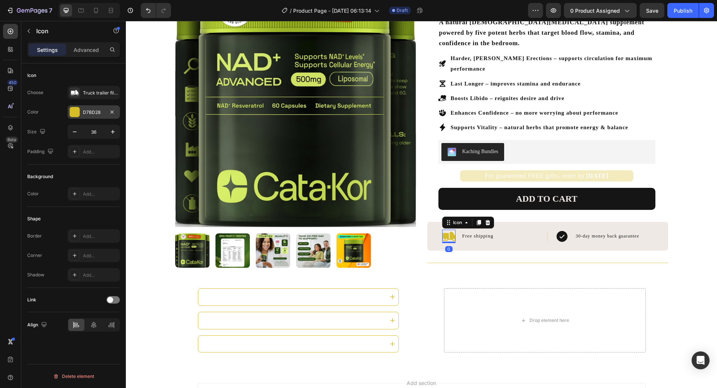
click at [89, 116] on div "D7BD28" at bounding box center [94, 111] width 52 height 13
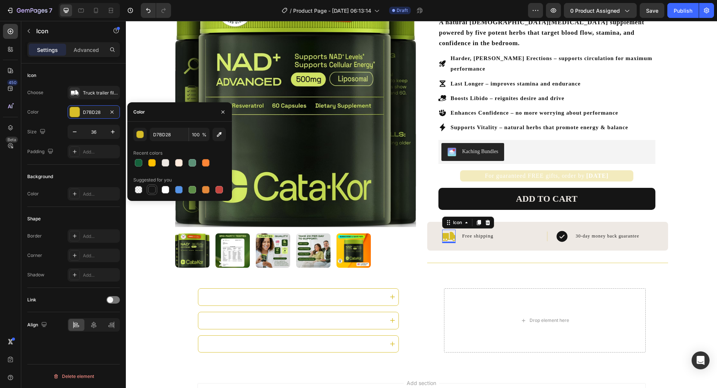
drag, startPoint x: 269, startPoint y: 192, endPoint x: 147, endPoint y: 192, distance: 121.4
click at [147, 192] on div at bounding box center [151, 189] width 9 height 9
type input "151515"
click at [695, 190] on div "Product Images 4.7 Excellent | 2,300+ Reviews Text Block Icon Icon Icon Icon Ic…" at bounding box center [421, 160] width 591 height 416
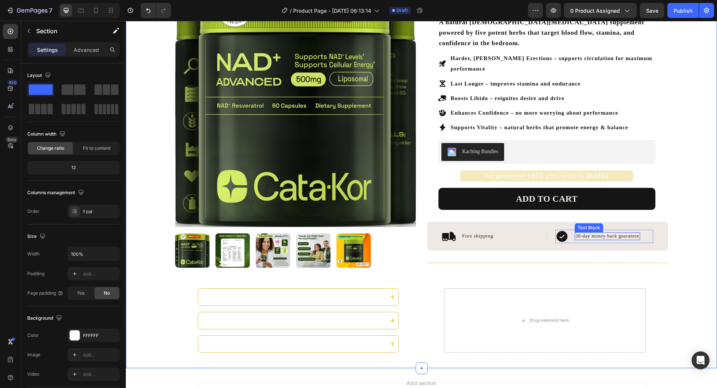
click at [621, 233] on span "30-day money back guarantee" at bounding box center [606, 235] width 63 height 5
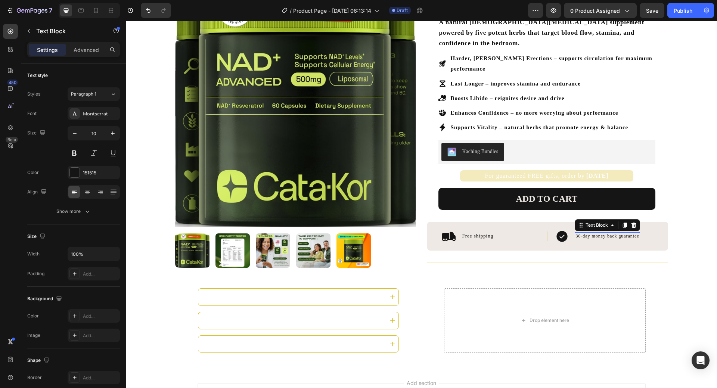
click at [621, 233] on span "30-day money back guarantee" at bounding box center [606, 235] width 63 height 5
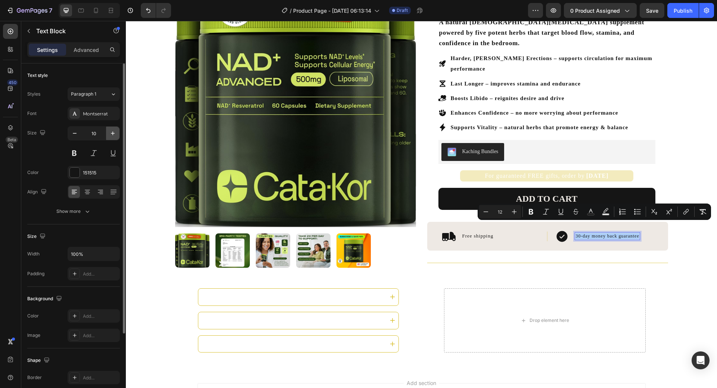
click at [114, 130] on icon "button" at bounding box center [112, 133] width 7 height 7
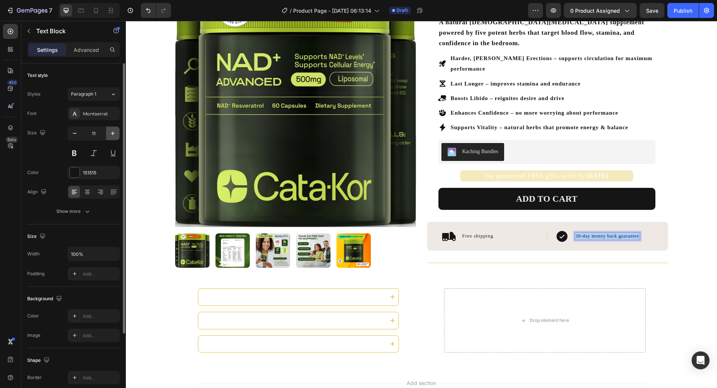
click at [114, 130] on icon "button" at bounding box center [112, 133] width 7 height 7
type input "13"
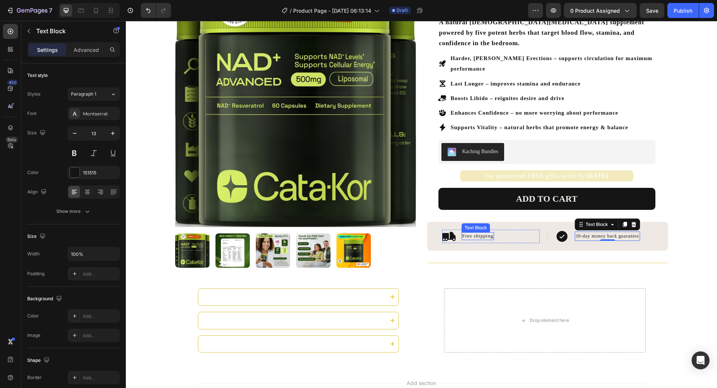
click at [469, 232] on div "Free shipping" at bounding box center [478, 236] width 33 height 8
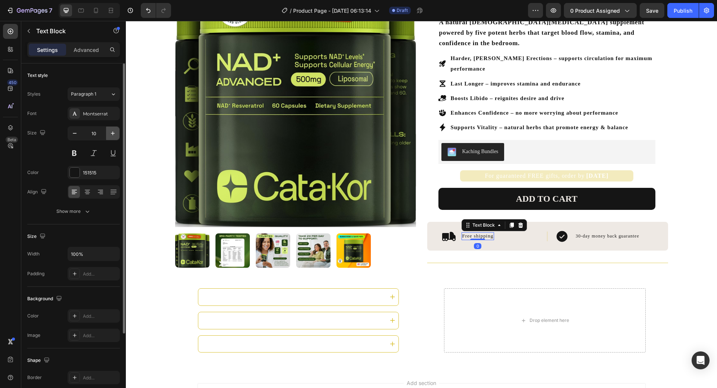
click at [110, 131] on icon "button" at bounding box center [112, 133] width 7 height 7
click at [112, 130] on icon "button" at bounding box center [112, 133] width 7 height 7
type input "14"
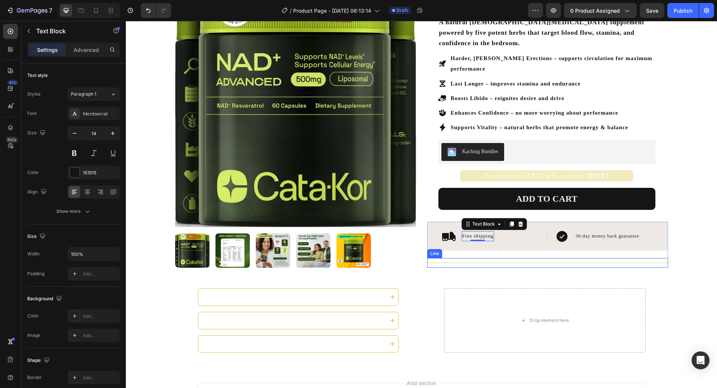
click at [649, 258] on div "Title Line" at bounding box center [547, 263] width 241 height 10
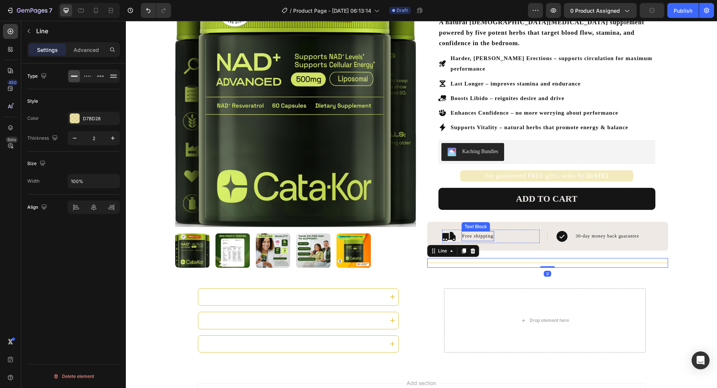
click at [473, 230] on div "Free shipping Text Block" at bounding box center [478, 236] width 33 height 13
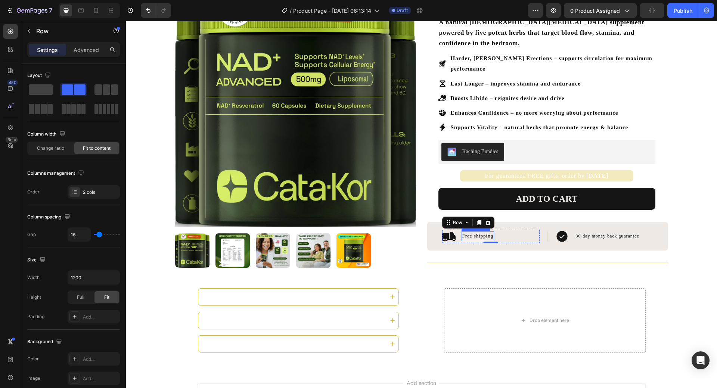
click at [472, 233] on span "Free shipping" at bounding box center [477, 236] width 31 height 6
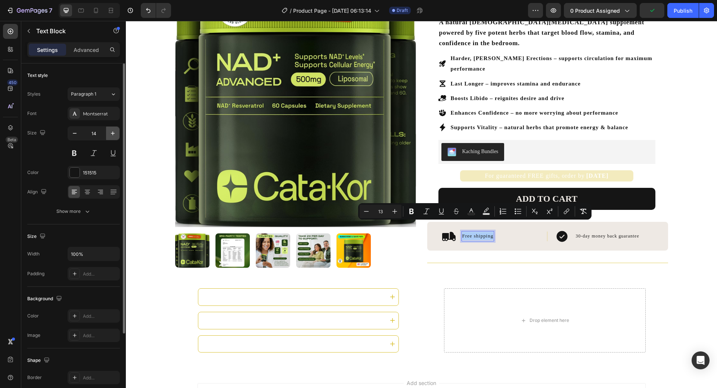
click at [115, 134] on icon "button" at bounding box center [112, 133] width 7 height 7
type input "15"
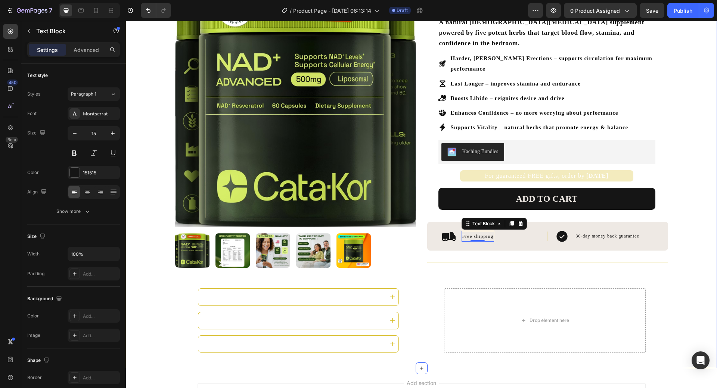
click at [673, 225] on div "Product Images 4.7 Excellent | 2,300+ Reviews Text Block Icon Icon Icon Icon Ic…" at bounding box center [421, 160] width 591 height 416
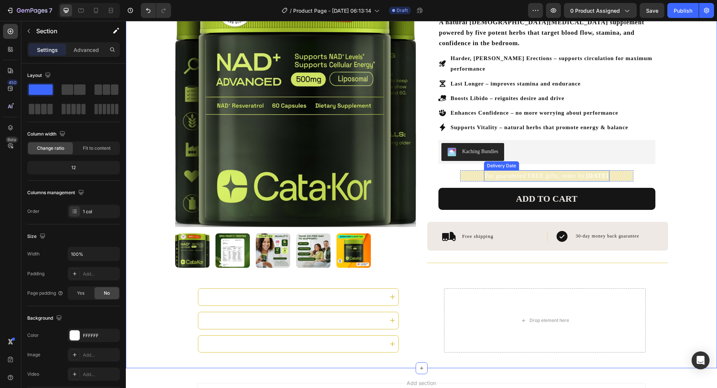
click at [550, 173] on span "For guaranteed FREE gifts, order by" at bounding box center [535, 176] width 100 height 6
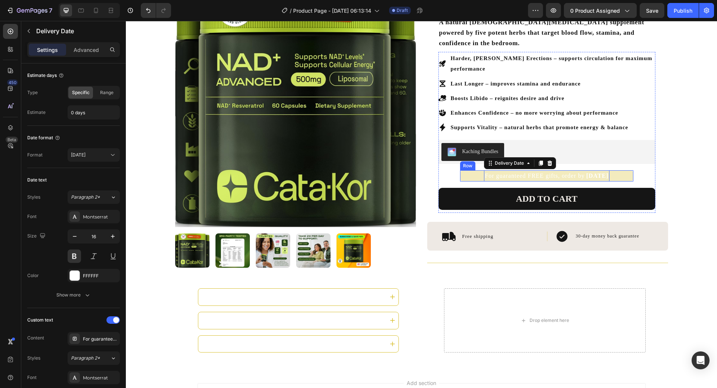
click at [470, 170] on div "For guaranteed FREE gifts, order by [DATE] Delivery Date 0 Row" at bounding box center [547, 175] width 174 height 11
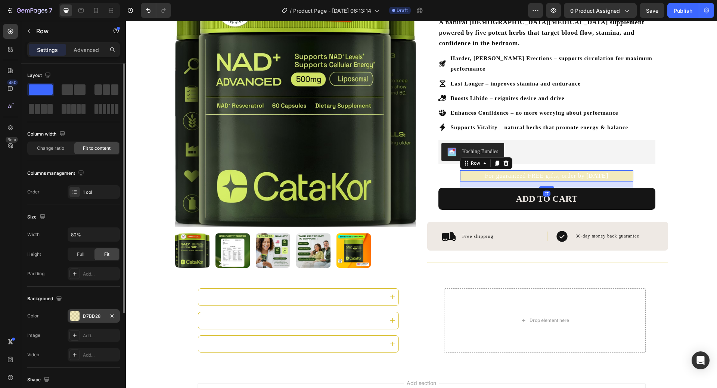
click at [72, 318] on div at bounding box center [75, 316] width 10 height 10
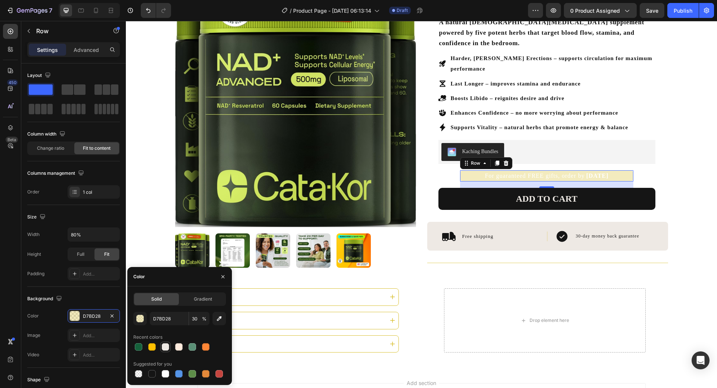
click at [167, 345] on div at bounding box center [165, 346] width 7 height 7
type input "EEE9E4"
type input "100"
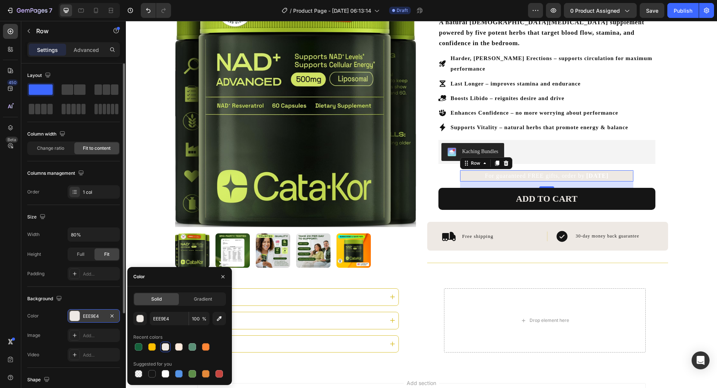
click at [87, 317] on div "EEE9E4" at bounding box center [94, 316] width 22 height 7
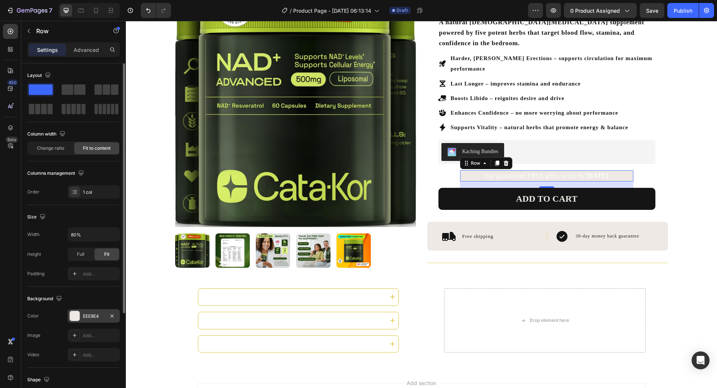
click at [87, 317] on div "EEE9E4" at bounding box center [94, 316] width 22 height 7
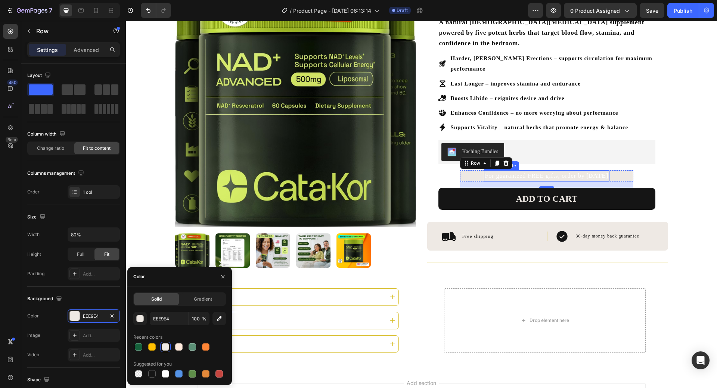
drag, startPoint x: 546, startPoint y: 162, endPoint x: 178, endPoint y: 217, distance: 371.9
click at [546, 170] on div "For guaranteed FREE gifts, order by [DATE]" at bounding box center [546, 175] width 125 height 11
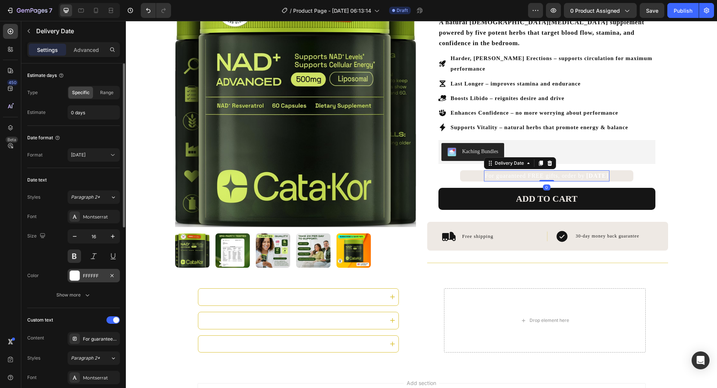
click at [91, 272] on div "FFFFFF" at bounding box center [94, 275] width 52 height 13
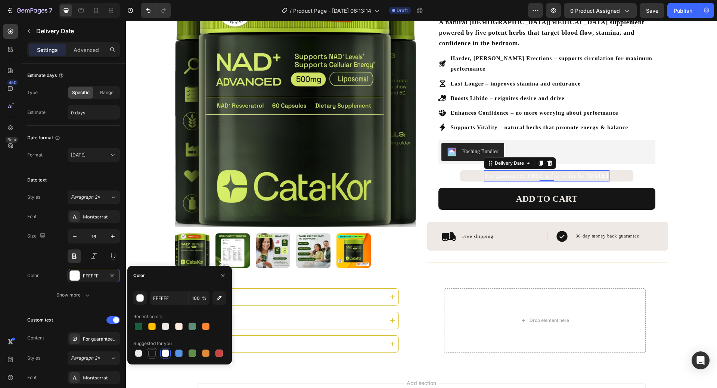
click at [156, 348] on div at bounding box center [152, 353] width 10 height 10
type input "151515"
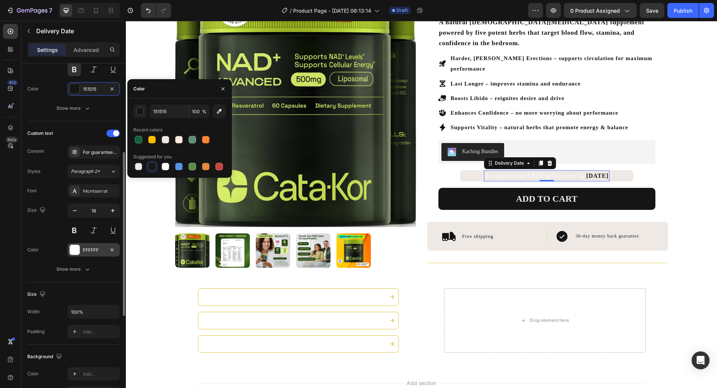
click at [84, 247] on div "FFFFFF" at bounding box center [94, 250] width 22 height 7
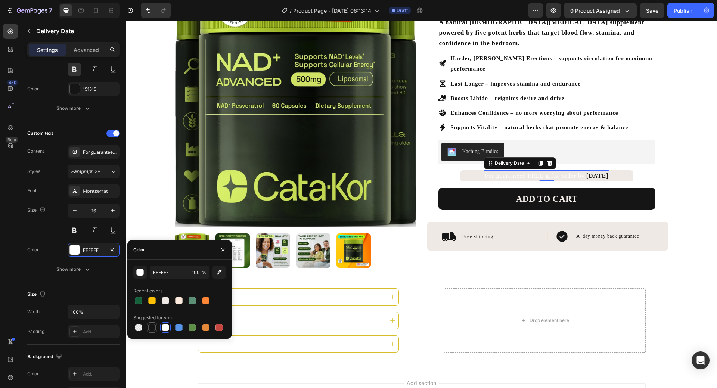
click at [155, 327] on div at bounding box center [151, 327] width 7 height 7
type input "151515"
click at [656, 160] on div "4.7 Excellent | 2,300+ Reviews Text Block Icon Icon Icon Icon Icon Icon List Ro…" at bounding box center [547, 96] width 241 height 252
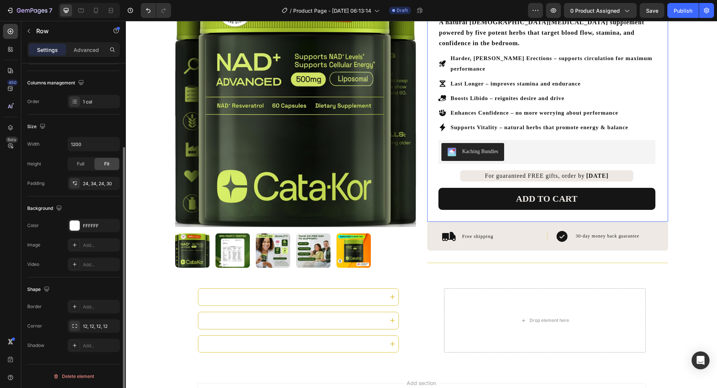
scroll to position [0, 0]
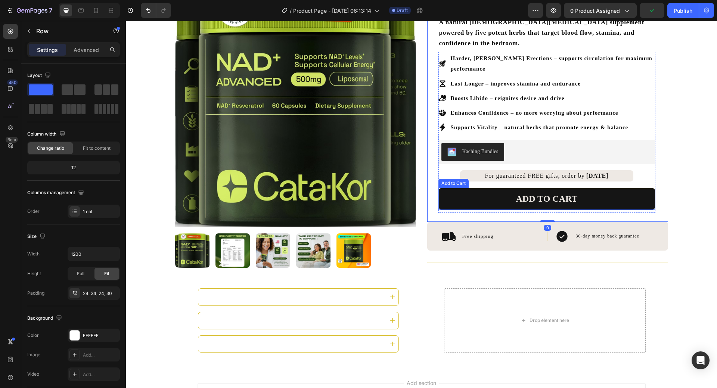
drag, startPoint x: 547, startPoint y: 186, endPoint x: 158, endPoint y: 209, distance: 389.4
click at [547, 193] on div "ADD TO CART" at bounding box center [547, 199] width 62 height 12
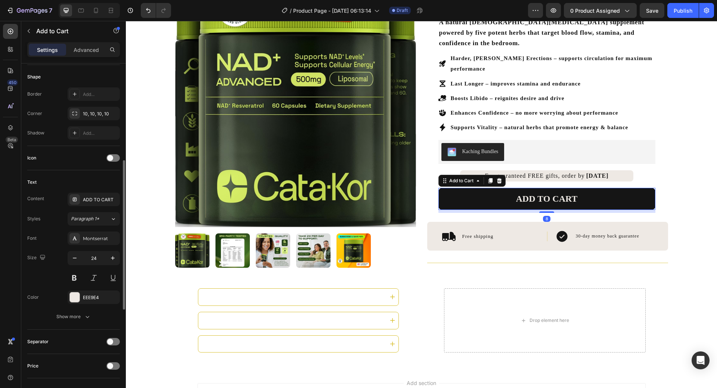
scroll to position [336, 0]
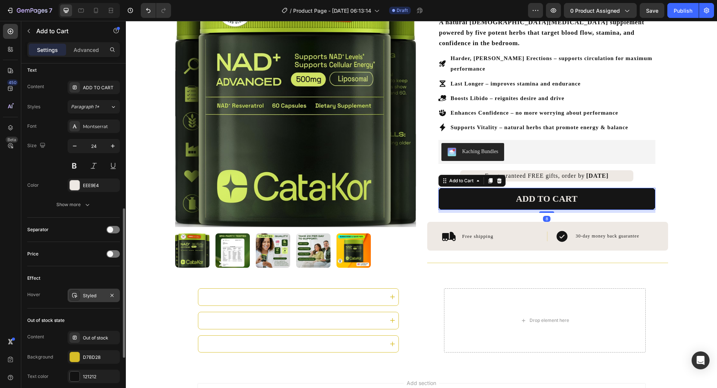
click at [82, 297] on div "Styled" at bounding box center [94, 295] width 52 height 13
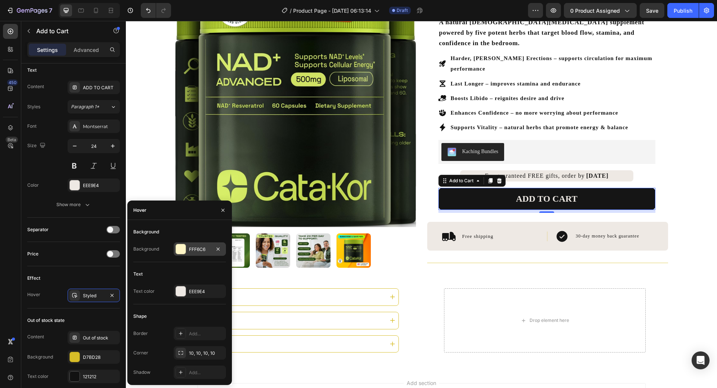
click at [183, 254] on div "FFF6C6" at bounding box center [200, 248] width 52 height 13
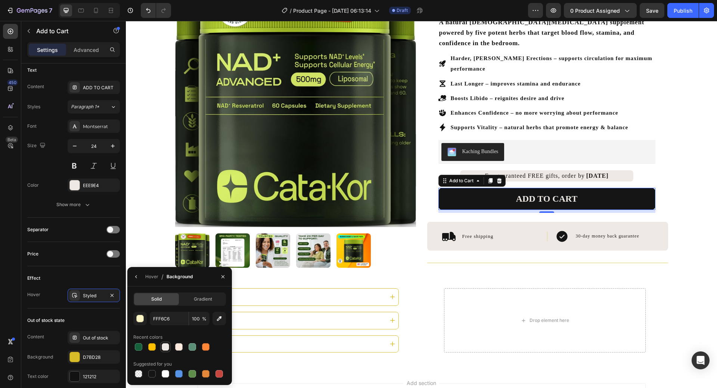
click at [169, 345] on div at bounding box center [165, 346] width 9 height 9
type input "EEE9E4"
click at [83, 300] on div "Styled" at bounding box center [94, 295] width 52 height 13
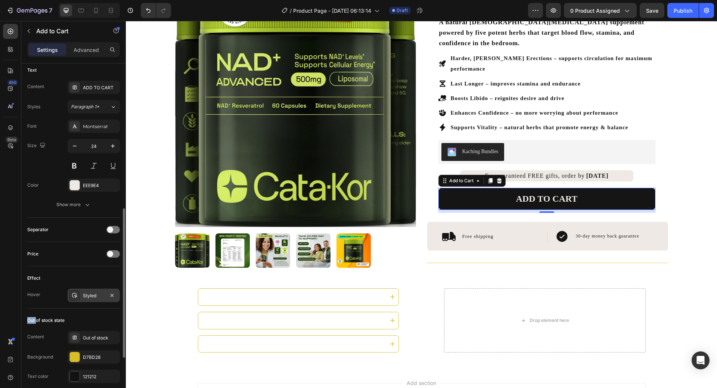
click at [83, 300] on div "Styled" at bounding box center [94, 295] width 52 height 13
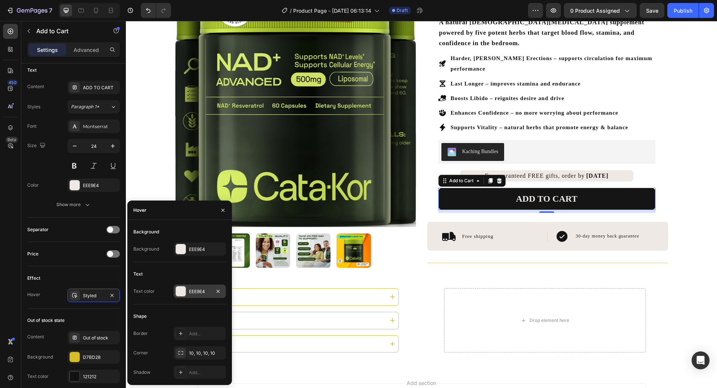
click at [181, 293] on div at bounding box center [181, 291] width 10 height 10
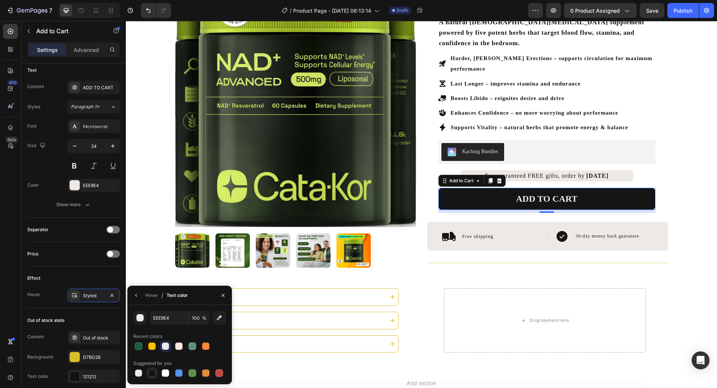
click at [152, 374] on div at bounding box center [151, 372] width 7 height 7
type input "151515"
click at [670, 178] on div "Product Images 4.7 Excellent | 2,300+ Reviews Text Block Icon Icon Icon Icon Ic…" at bounding box center [422, 113] width 508 height 323
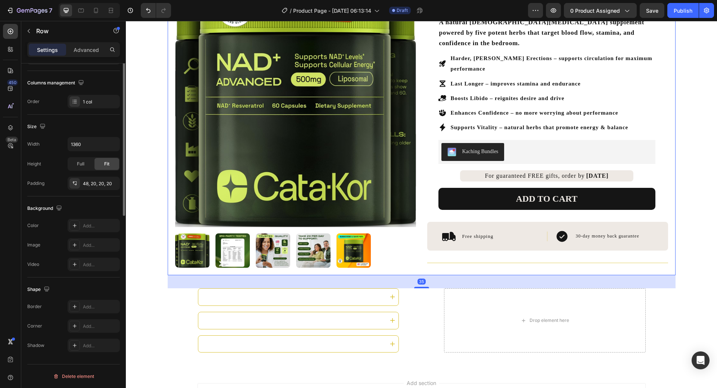
scroll to position [0, 0]
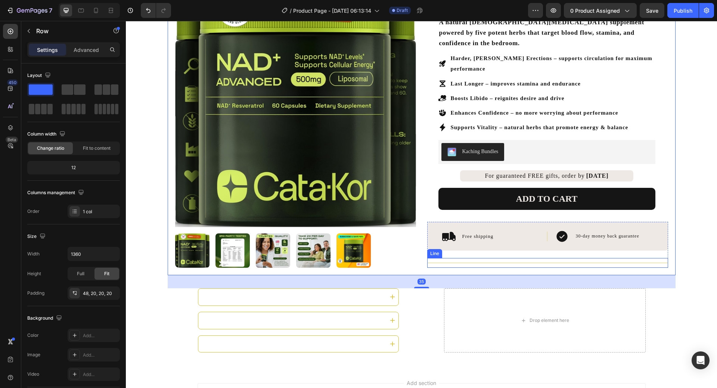
click at [596, 258] on div "Title Line" at bounding box center [547, 263] width 241 height 10
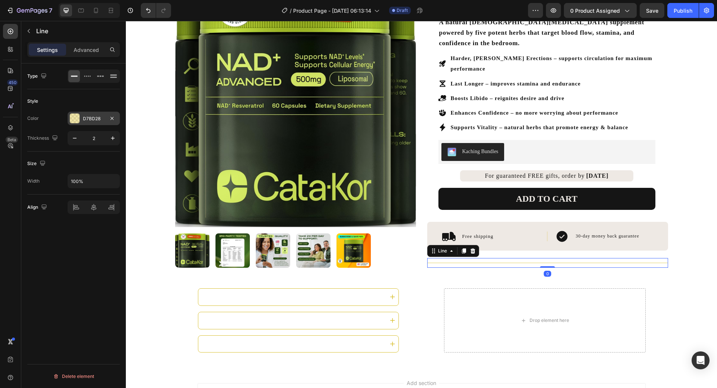
click at [75, 115] on div at bounding box center [75, 119] width 10 height 10
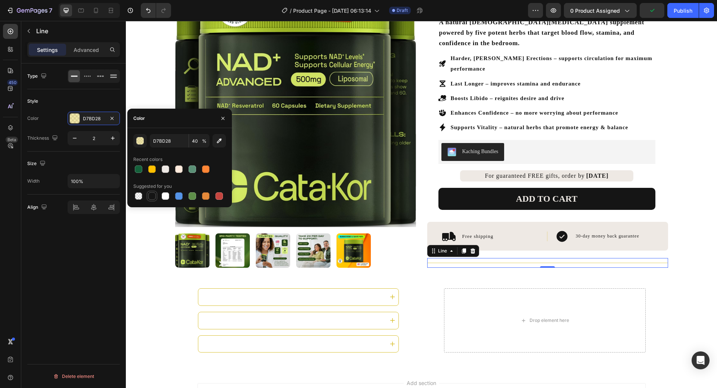
click at [150, 201] on div at bounding box center [152, 196] width 10 height 10
type input "151515"
type input "100"
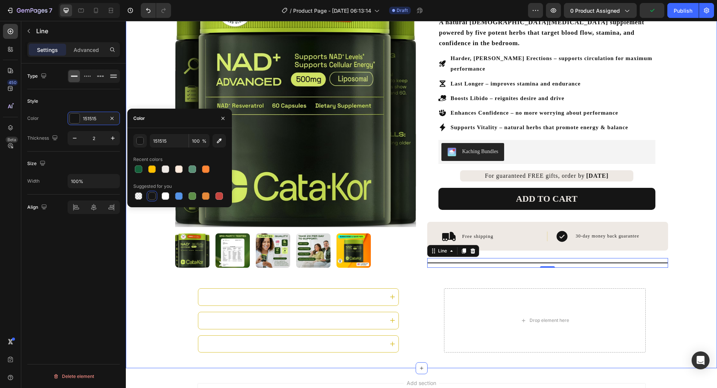
click at [649, 262] on div "Product Images 4.7 Excellent | 2,300+ Reviews Text Block Icon Icon Icon Icon Ic…" at bounding box center [422, 113] width 508 height 323
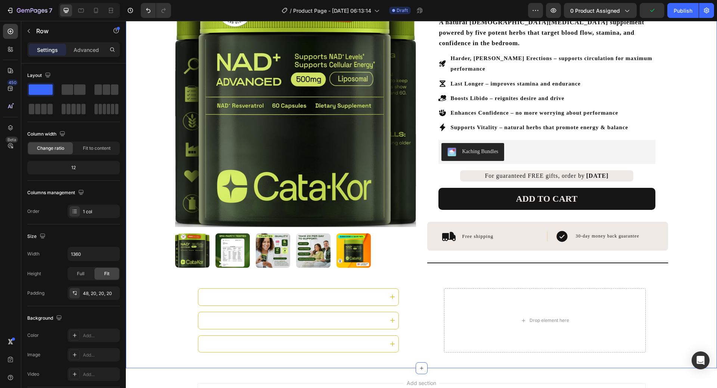
click at [701, 229] on div "Product Images 4.7 Excellent | 2,300+ Reviews Text Block Icon Icon Icon Icon Ic…" at bounding box center [421, 160] width 591 height 416
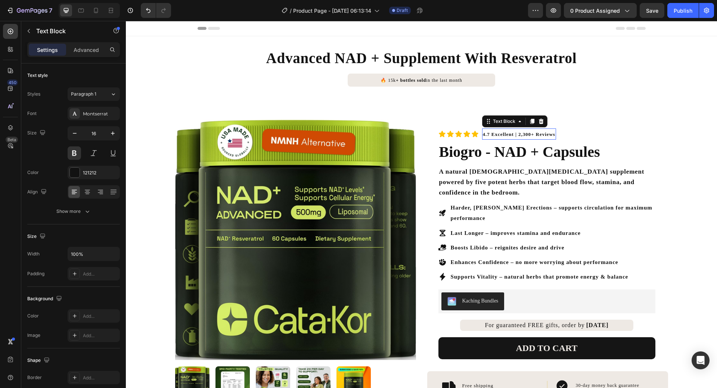
click at [538, 134] on span "4.7 Excellent | 2,300+ Reviews" at bounding box center [519, 134] width 72 height 6
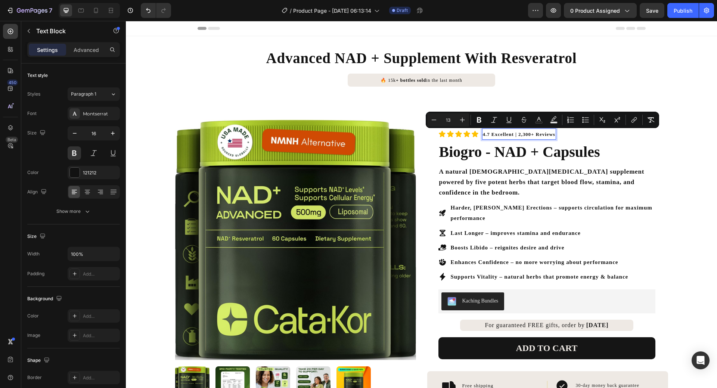
click at [507, 135] on span "4.7 Excellent | 2,300+ Reviews" at bounding box center [519, 134] width 72 height 6
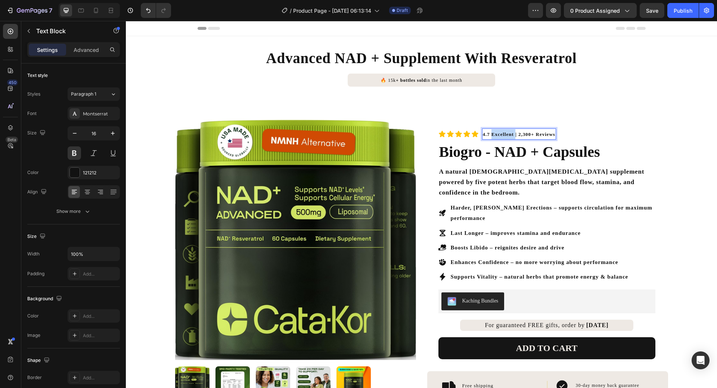
click at [507, 135] on span "4.7 Excellent | 2,300+ Reviews" at bounding box center [519, 134] width 72 height 6
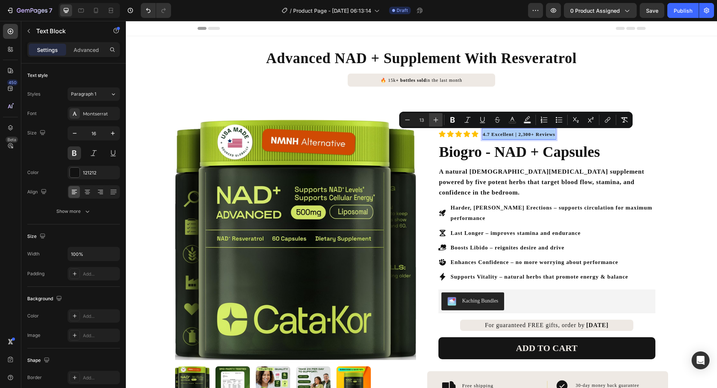
click at [436, 119] on icon "Editor contextual toolbar" at bounding box center [435, 119] width 7 height 7
type input "15"
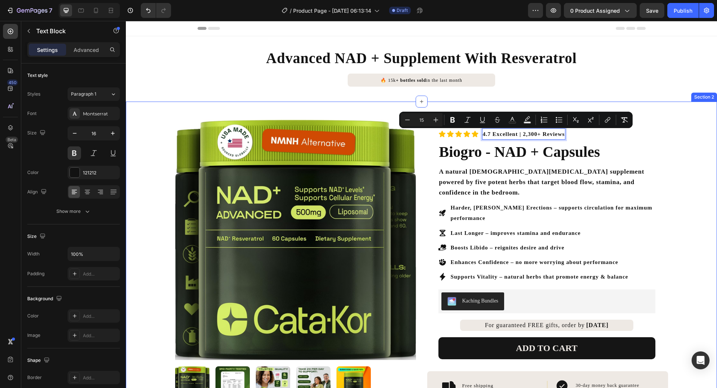
click at [698, 179] on div "Product Images 4.7 Excellent | 2,300+ Reviews Text Block 0 Icon Icon Icon Icon …" at bounding box center [421, 310] width 591 height 416
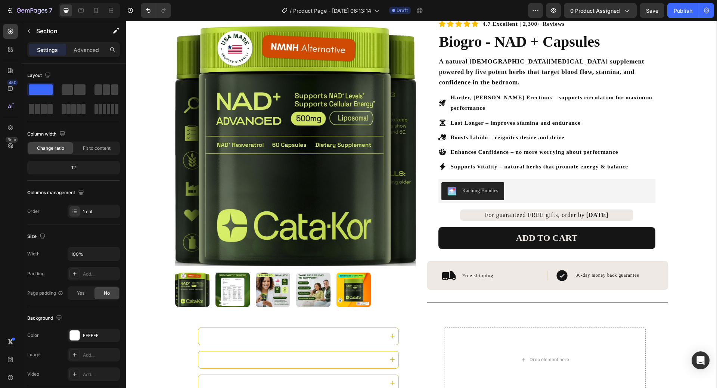
scroll to position [149, 0]
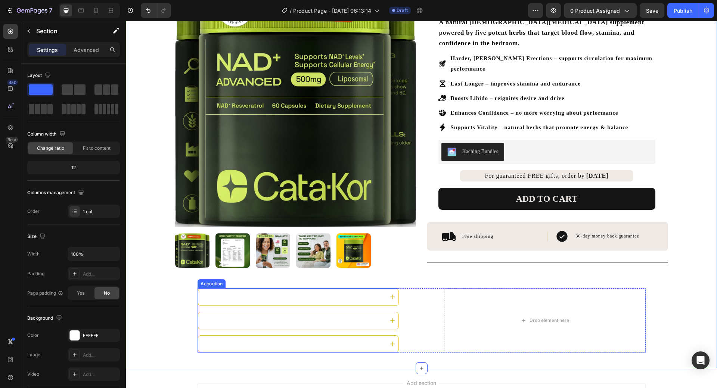
click at [249, 292] on div "How It Works?" at bounding box center [292, 297] width 182 height 11
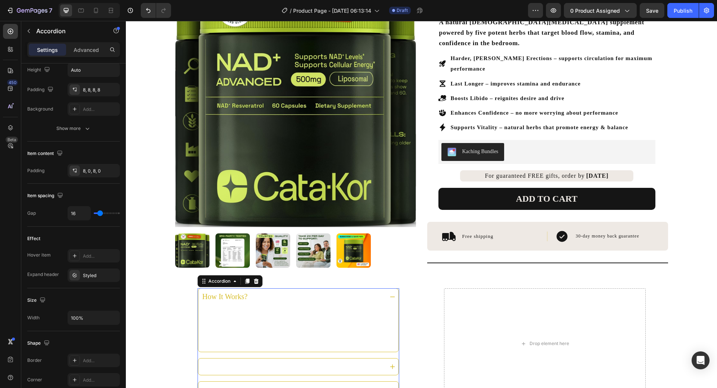
scroll to position [0, 0]
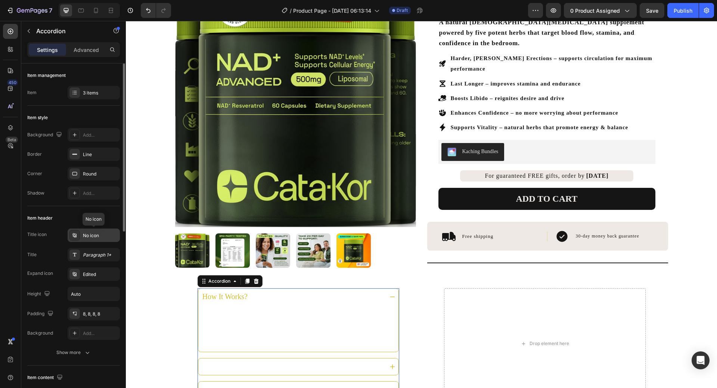
click at [75, 240] on div at bounding box center [74, 235] width 10 height 10
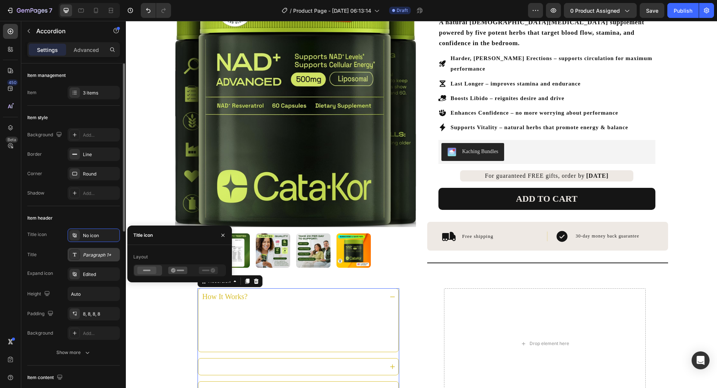
click at [87, 260] on div "Paragraph 1*" at bounding box center [94, 254] width 52 height 13
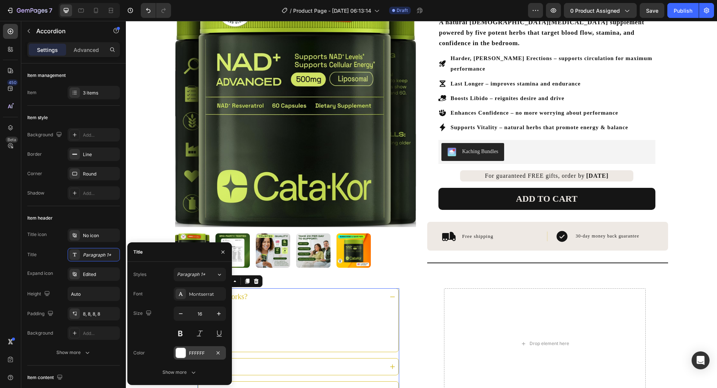
click at [180, 352] on div at bounding box center [181, 353] width 10 height 10
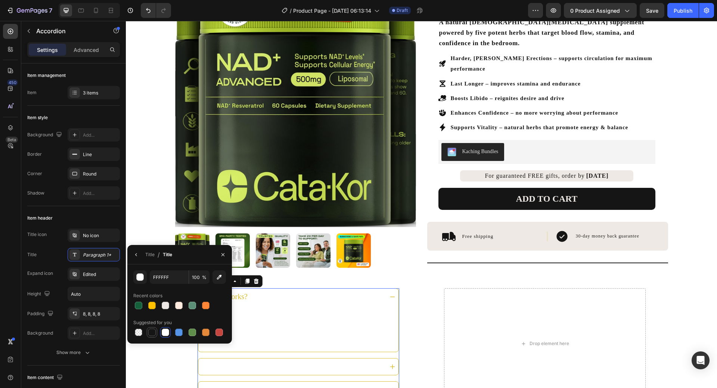
click at [151, 332] on div at bounding box center [151, 332] width 7 height 7
type input "151515"
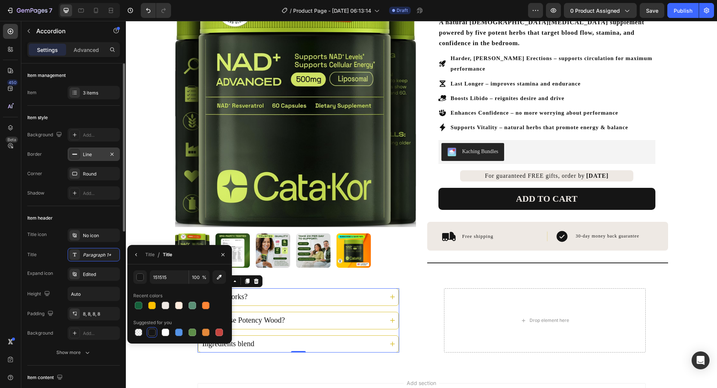
click at [80, 159] on div "Line" at bounding box center [94, 153] width 52 height 13
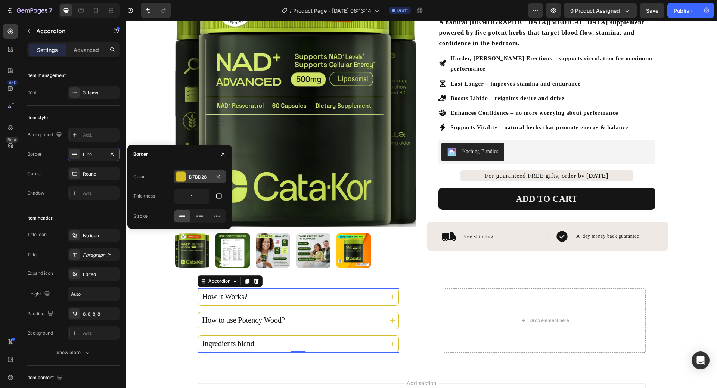
click at [183, 173] on div at bounding box center [181, 177] width 10 height 10
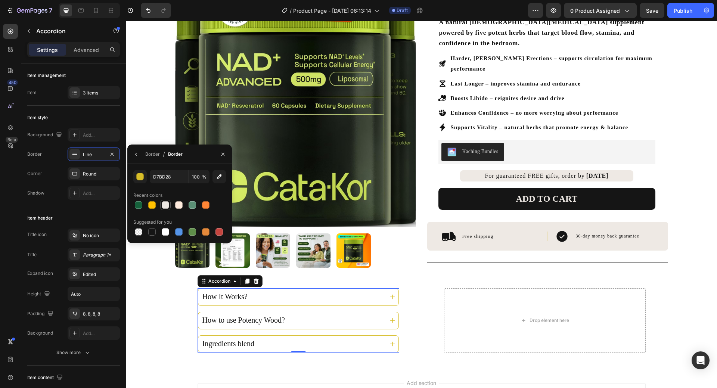
click at [167, 203] on div at bounding box center [165, 204] width 7 height 7
type input "EEE9E4"
click at [411, 288] on div "How It Works? How to use Potency Wood? Ingredients blend Accordion 0 Drop eleme…" at bounding box center [422, 320] width 448 height 64
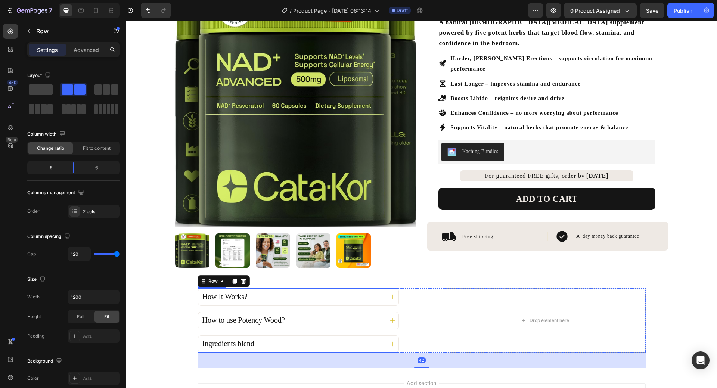
click at [382, 294] on div "How It Works?" at bounding box center [298, 297] width 200 height 17
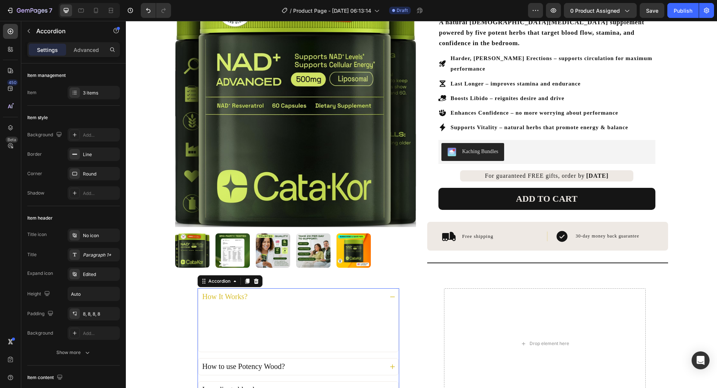
click at [383, 293] on div "How It Works?" at bounding box center [298, 297] width 200 height 17
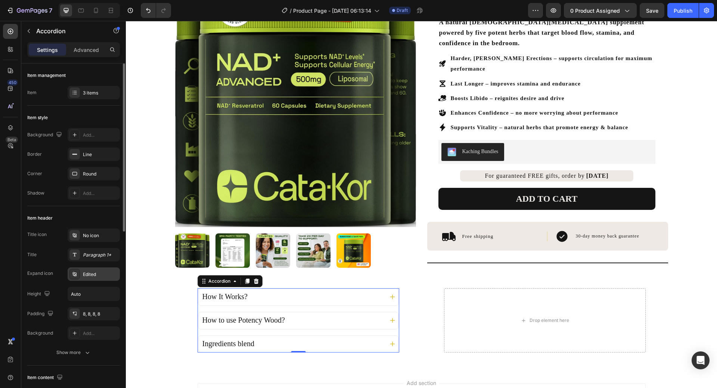
click at [88, 273] on div "Edited" at bounding box center [100, 274] width 35 height 7
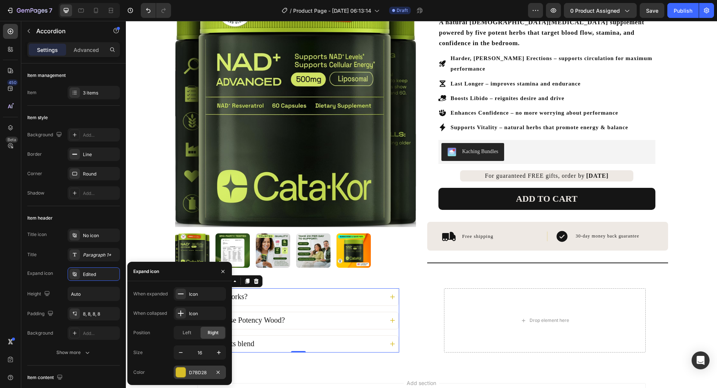
click at [176, 376] on div at bounding box center [181, 372] width 10 height 10
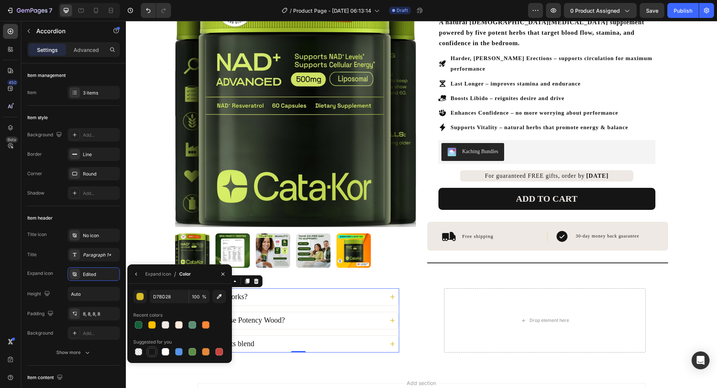
click at [151, 348] on div at bounding box center [151, 351] width 9 height 9
type input "151515"
click at [417, 288] on div "How It Works? How to use Potency Wood? Ingredients blend Accordion 0 Drop eleme…" at bounding box center [422, 320] width 448 height 64
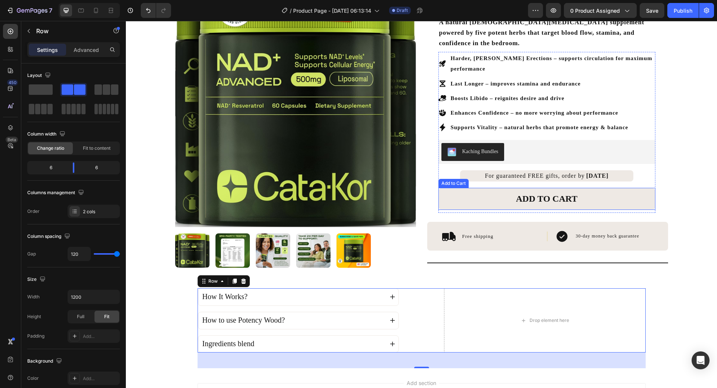
click at [605, 188] on button "ADD TO CART" at bounding box center [546, 199] width 217 height 22
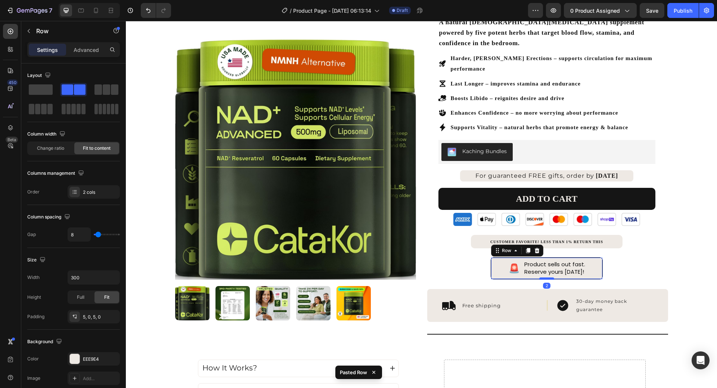
drag, startPoint x: 548, startPoint y: 274, endPoint x: 546, endPoint y: 268, distance: 6.2
click at [546, 277] on div at bounding box center [546, 278] width 15 height 2
click at [624, 252] on div "Harder, [PERSON_NAME] Erections – supports circulation for maximum performance …" at bounding box center [546, 166] width 217 height 228
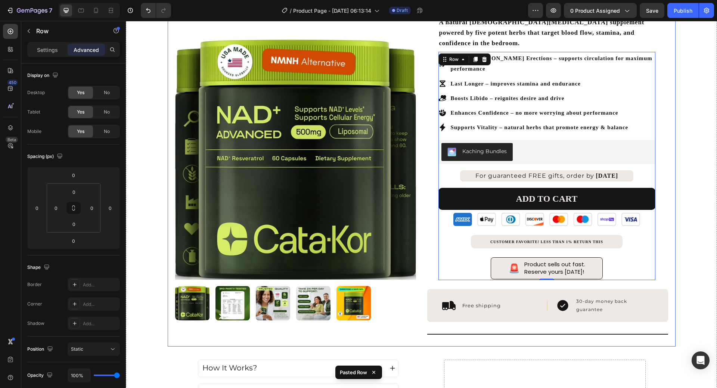
click at [675, 243] on div "Product Images 4.7 Excellent | 2,300+ Reviews Text Block Icon Icon Icon Icon Ic…" at bounding box center [421, 196] width 591 height 488
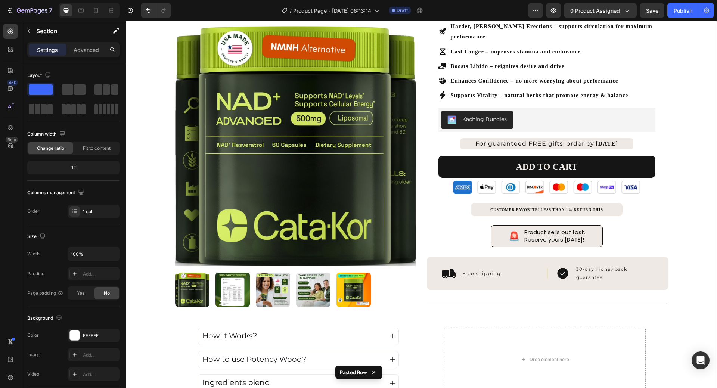
scroll to position [224, 0]
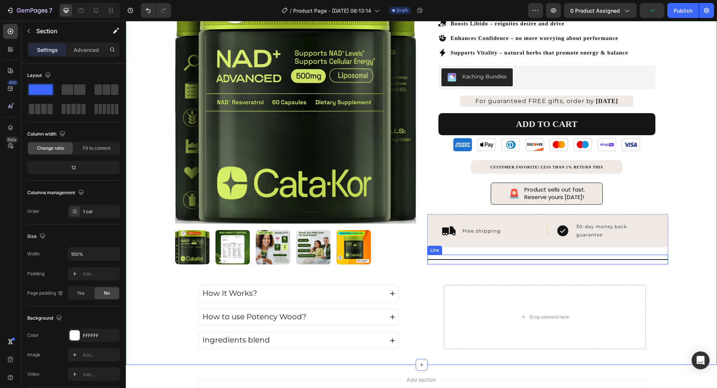
click at [562, 259] on div at bounding box center [547, 259] width 241 height 1
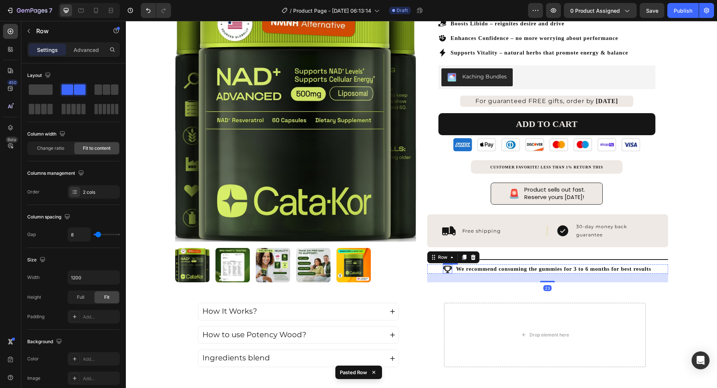
click at [443, 265] on icon at bounding box center [447, 268] width 9 height 7
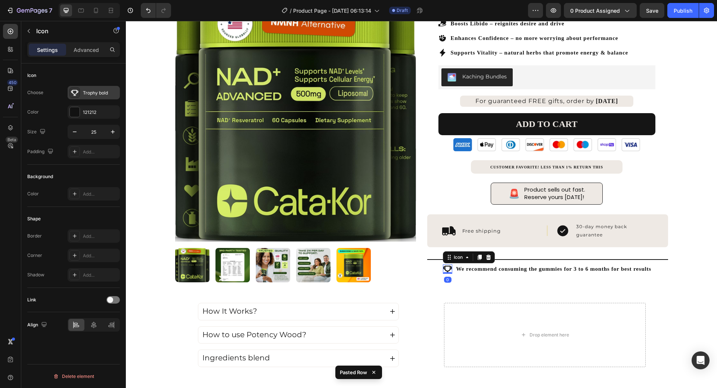
click at [74, 93] on icon at bounding box center [74, 92] width 7 height 7
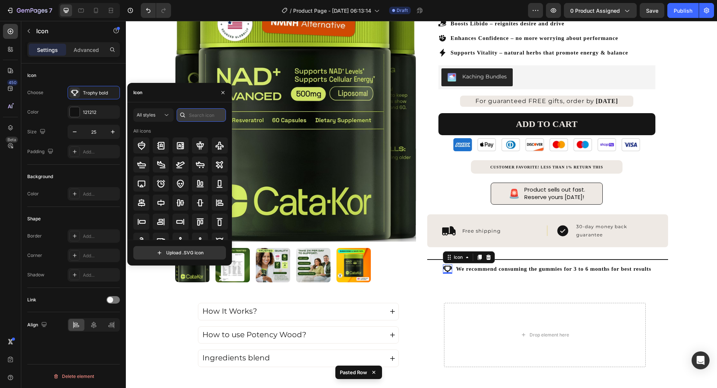
click at [195, 119] on input "text" at bounding box center [201, 114] width 49 height 13
type input "money"
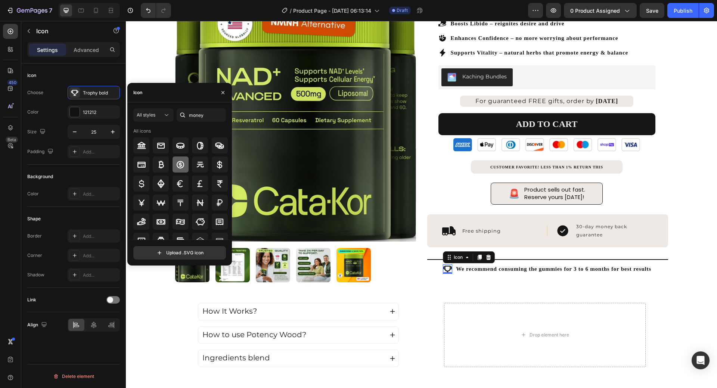
drag, startPoint x: 180, startPoint y: 163, endPoint x: 186, endPoint y: 193, distance: 30.9
click at [180, 163] on icon at bounding box center [180, 164] width 7 height 7
click at [504, 265] on h2 "We recommend consuming the gummies for 3 to 6 months for best results" at bounding box center [553, 269] width 197 height 9
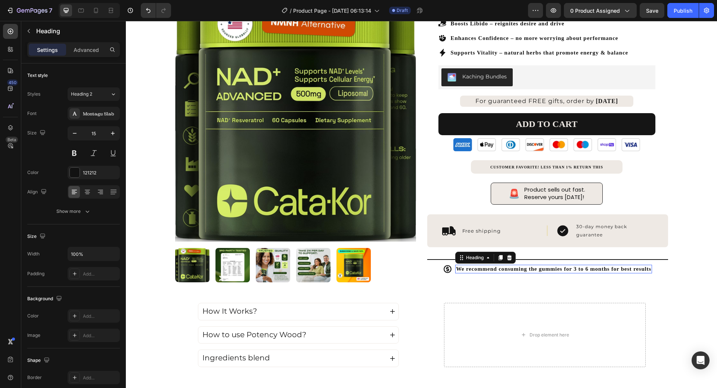
click at [504, 265] on p "We recommend consuming the gummies for 3 to 6 months for best results" at bounding box center [553, 268] width 195 height 7
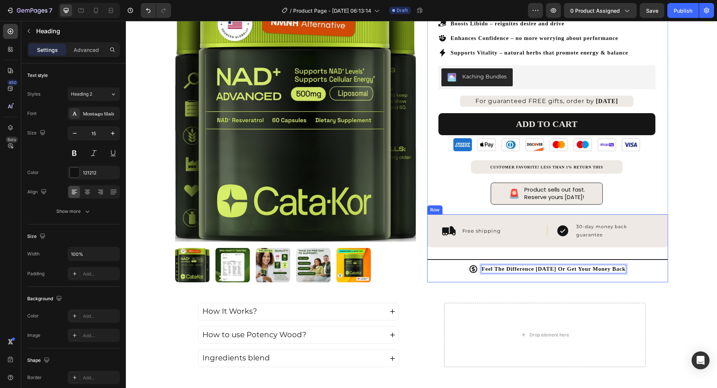
click at [501, 280] on div "Product Images 4.7 Excellent | 2,300+ Reviews Text Block Icon Icon Icon Icon Ic…" at bounding box center [421, 131] width 591 height 506
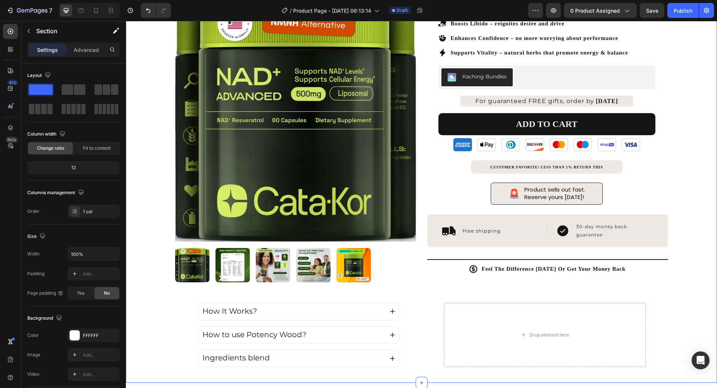
click at [681, 229] on div "Product Images 4.7 Excellent | 2,300+ Reviews Text Block Icon Icon Icon Icon Ic…" at bounding box center [421, 131] width 591 height 506
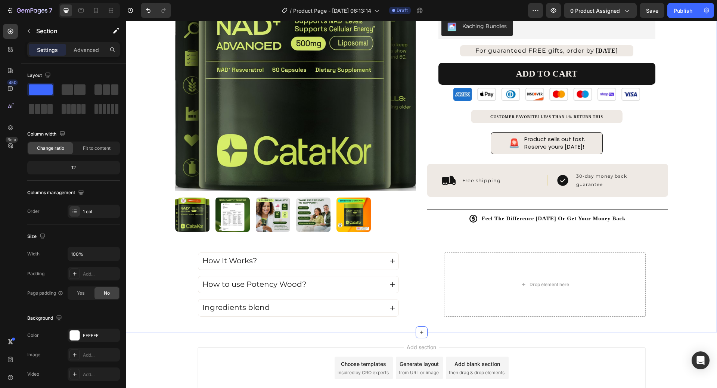
scroll to position [261, 0]
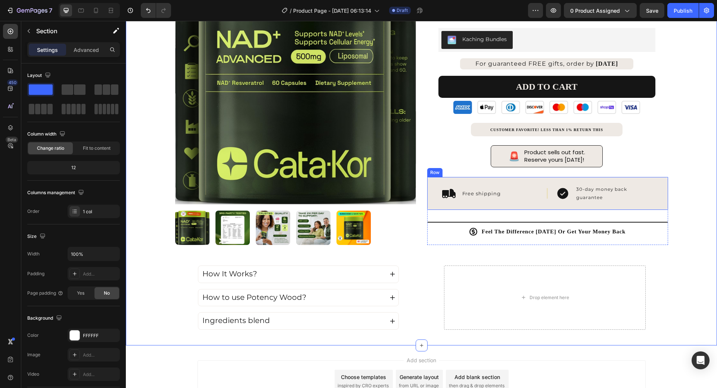
click at [659, 184] on div "Icon Free shipping Text Block Row | Text Block Icon 30-day money back guarantee…" at bounding box center [547, 193] width 241 height 33
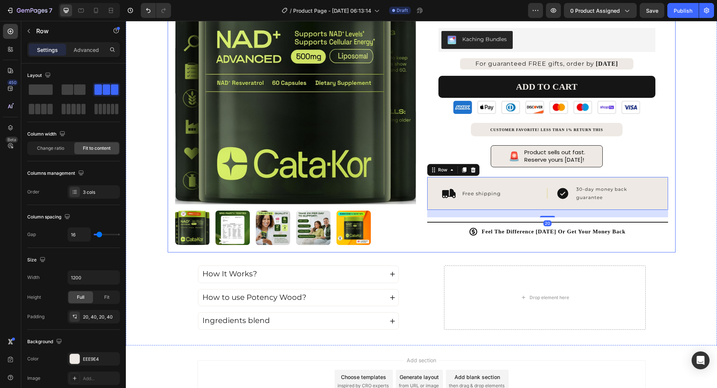
click at [670, 178] on div "Product Images 4.7 Excellent | 2,300+ Reviews Text Block Icon Icon Icon Icon Ic…" at bounding box center [422, 46] width 508 height 412
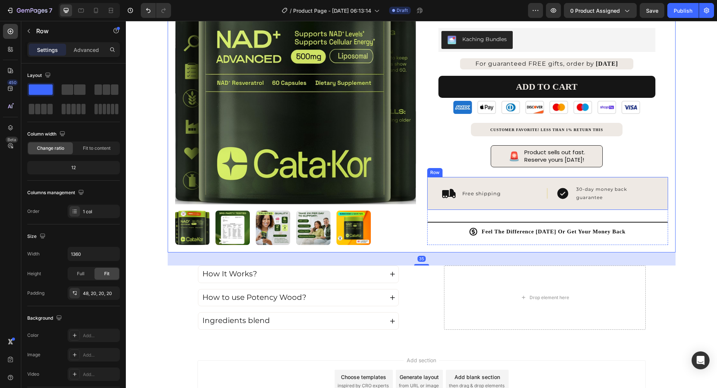
click at [653, 177] on div "Icon Free shipping Text Block Row | Text Block Icon 30-day money back guarantee…" at bounding box center [547, 193] width 241 height 33
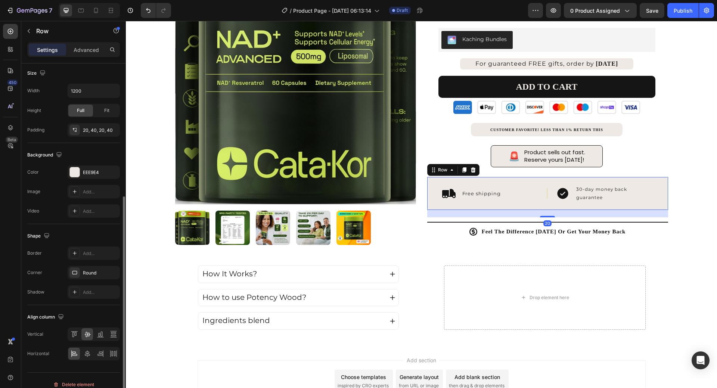
scroll to position [195, 0]
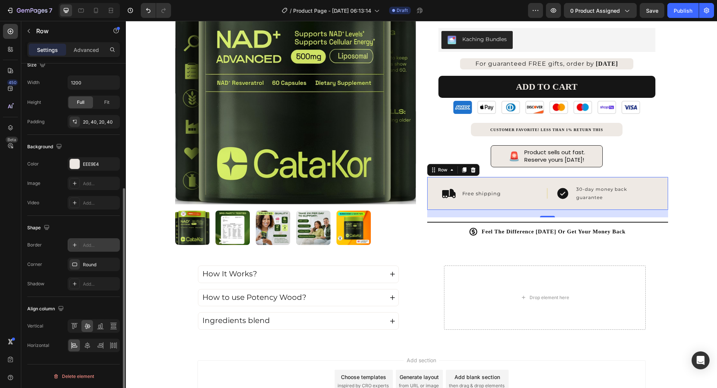
click at [82, 248] on div "Add..." at bounding box center [94, 244] width 52 height 13
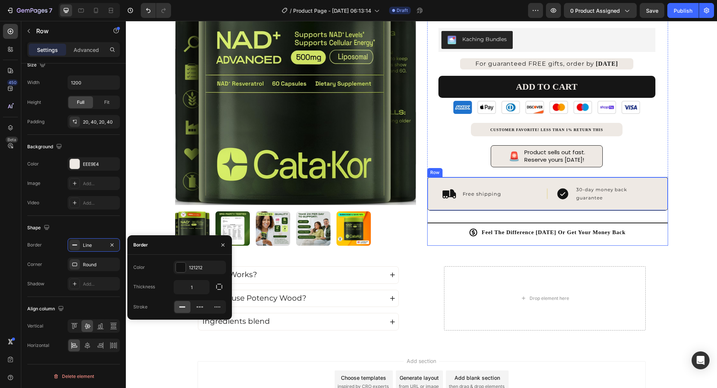
click at [683, 184] on div "Product Images 4.7 Excellent | 2,300+ Reviews Text Block Icon Icon Icon Icon Ic…" at bounding box center [421, 93] width 591 height 506
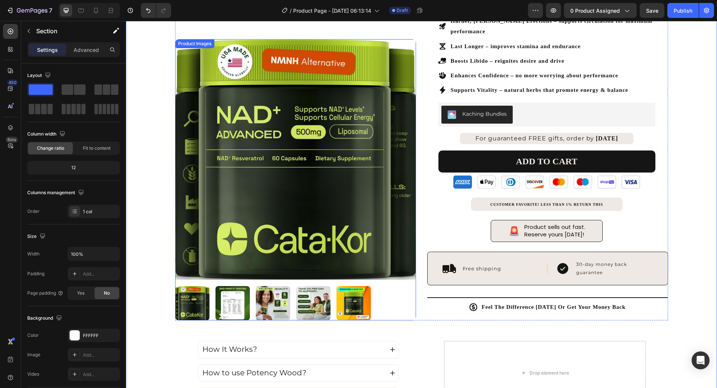
scroll to position [261, 0]
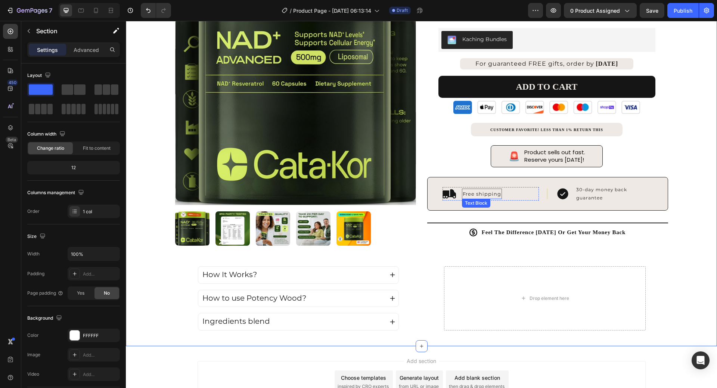
click at [472, 191] on span "Free shipping" at bounding box center [482, 194] width 38 height 6
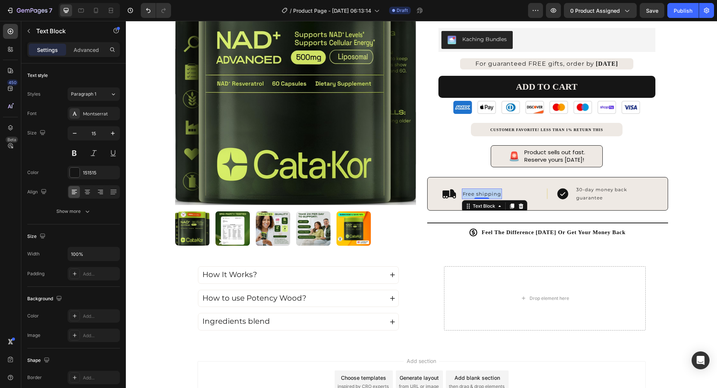
click at [472, 191] on span "Free shipping" at bounding box center [482, 194] width 38 height 6
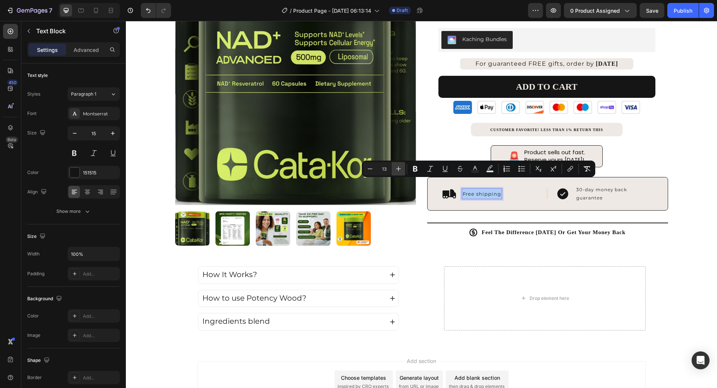
click at [401, 173] on button "Plus" at bounding box center [398, 168] width 13 height 13
type input "15"
click at [588, 186] on p "30-day money back guarantee" at bounding box center [614, 194] width 76 height 16
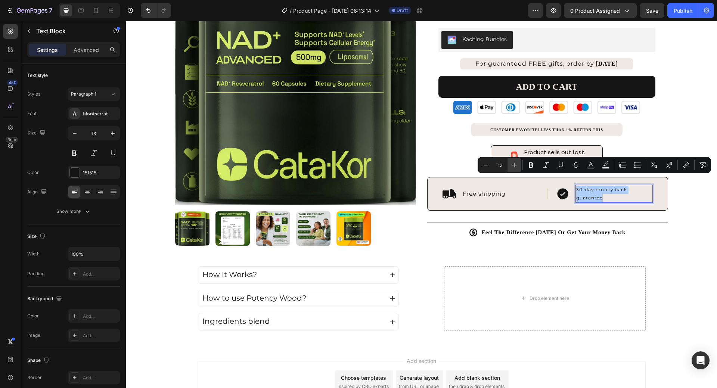
click at [514, 163] on icon "Editor contextual toolbar" at bounding box center [513, 164] width 7 height 7
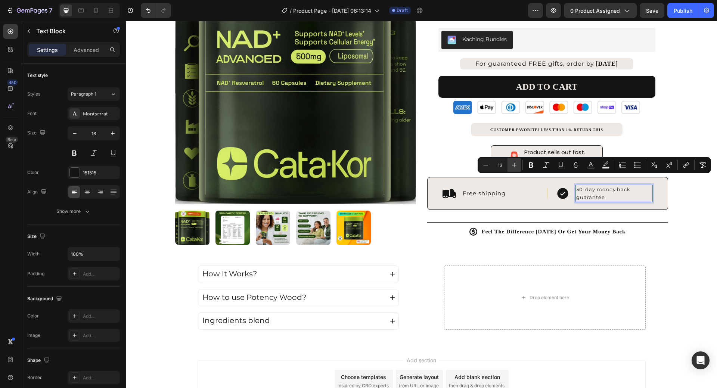
click at [514, 162] on icon "Editor contextual toolbar" at bounding box center [513, 164] width 7 height 7
type input "15"
click at [649, 227] on div "Icon Feel The Difference [DATE] Or Get Your Money Back Heading Row" at bounding box center [547, 231] width 241 height 9
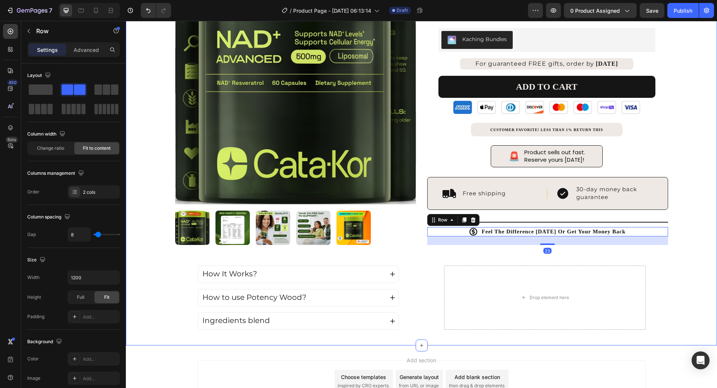
click at [680, 216] on div "Product Images 4.7 Excellent | 2,300+ Reviews Text Block Icon Icon Icon Icon Ic…" at bounding box center [421, 93] width 591 height 506
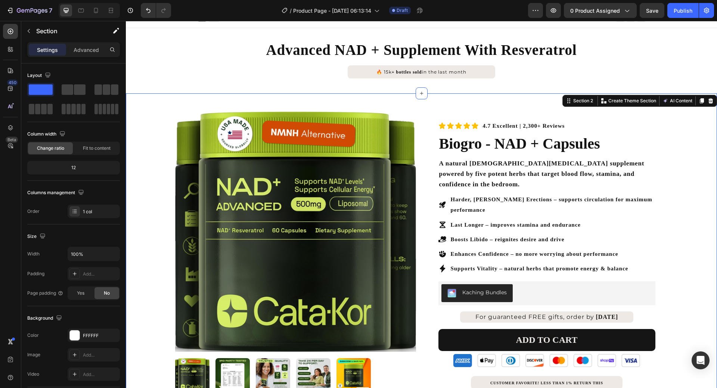
scroll to position [0, 0]
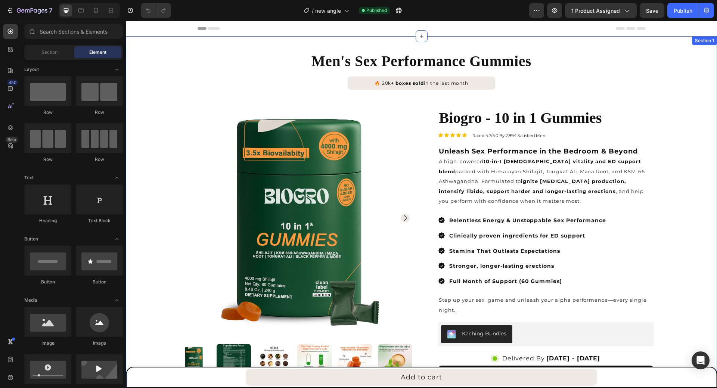
click at [510, 77] on div "Men's Sex Performance Gummies Heading 🔥 20k + boxes sold in the last month Text…" at bounding box center [421, 304] width 591 height 507
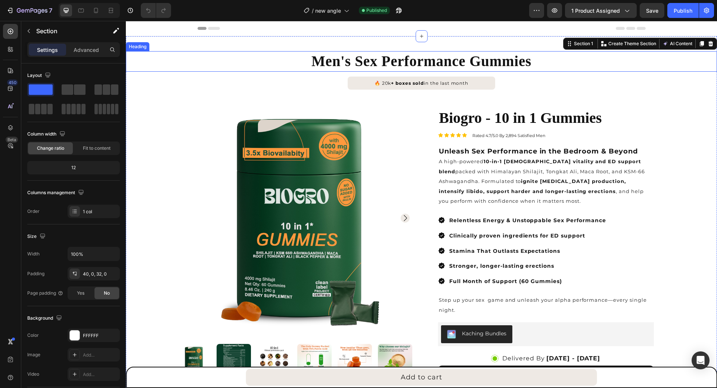
click at [525, 59] on h2 "Men's Sex Performance Gummies" at bounding box center [421, 61] width 591 height 21
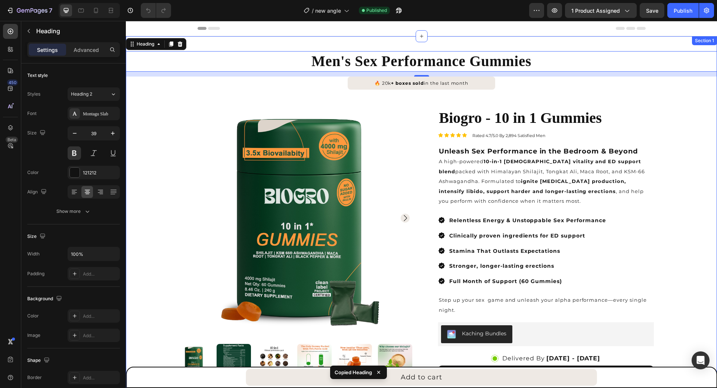
click at [497, 83] on div "Men's Sex Performance Gummies Heading 13 🔥 20k + boxes sold in the last month T…" at bounding box center [421, 304] width 591 height 507
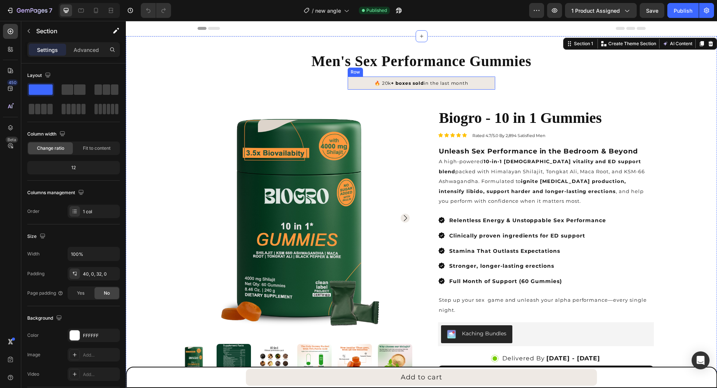
click at [489, 87] on div "🔥 20k + boxes sold in the last month Text Block Row" at bounding box center [422, 83] width 148 height 13
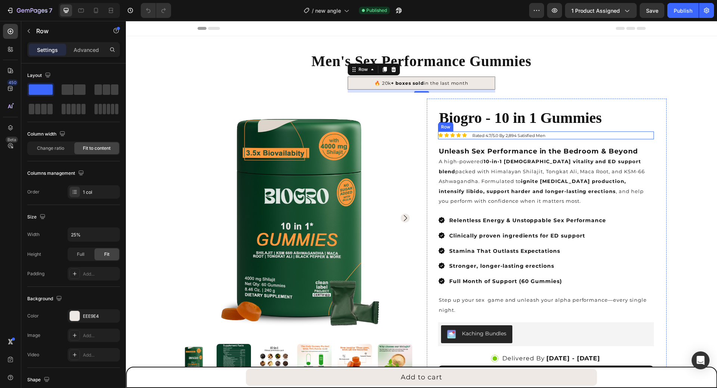
click at [592, 139] on div "Icon Icon Icon Icon Icon Icon List Rated 4.7/5.0 By 2,894 Satisfied Men Text Bl…" at bounding box center [546, 135] width 216 height 8
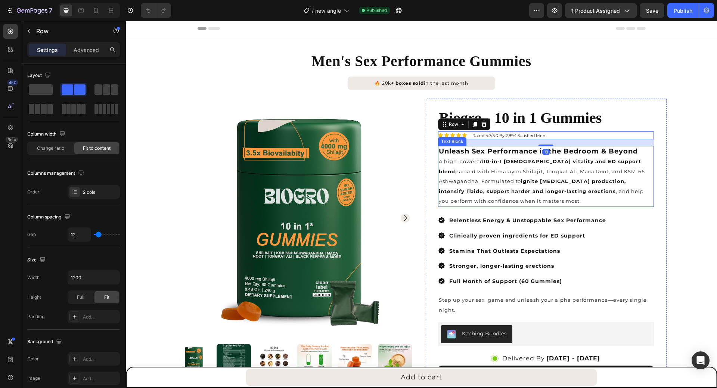
click at [595, 155] on strong "Unleash Sex Performance in the Bedroom & Beyond" at bounding box center [538, 151] width 199 height 8
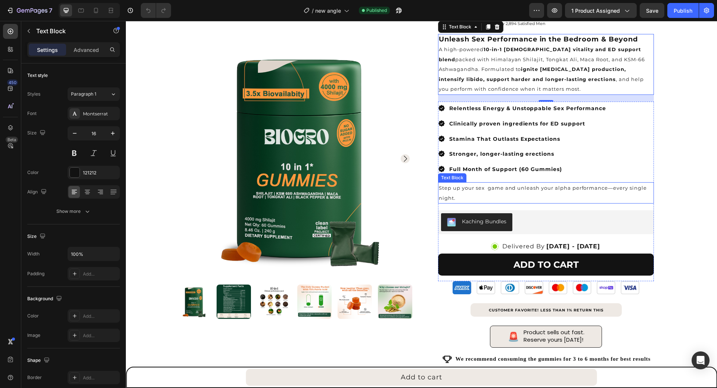
scroll to position [224, 0]
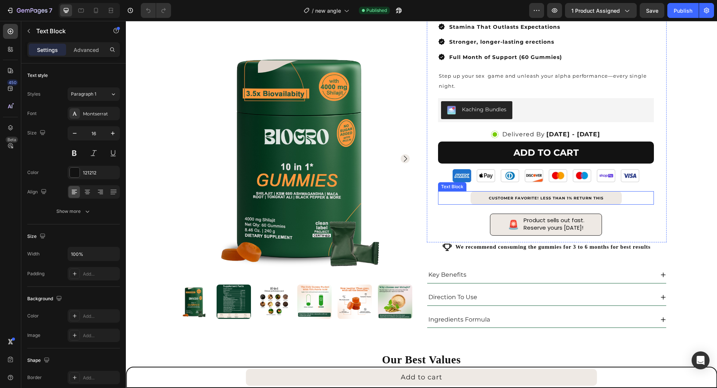
click at [630, 199] on div "CUSTOMER FAVORITE! LESS THAN 1% RETURN THIS" at bounding box center [546, 197] width 216 height 13
click at [634, 221] on div "Biogro - 10 in 1 Gummies Product Title Icon Icon Icon Icon Icon Icon List Rated…" at bounding box center [546, 62] width 216 height 359
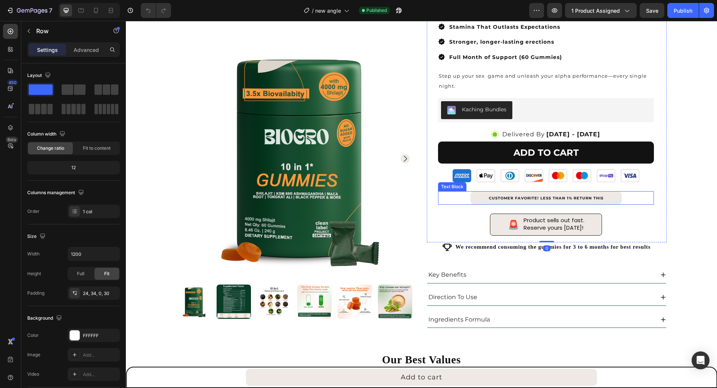
click at [625, 196] on div "CUSTOMER FAVORITE! LESS THAN 1% RETURN THIS" at bounding box center [546, 197] width 216 height 13
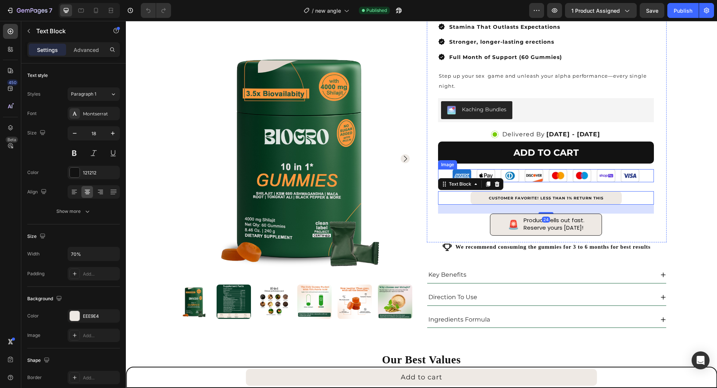
click at [628, 178] on img at bounding box center [546, 175] width 187 height 13
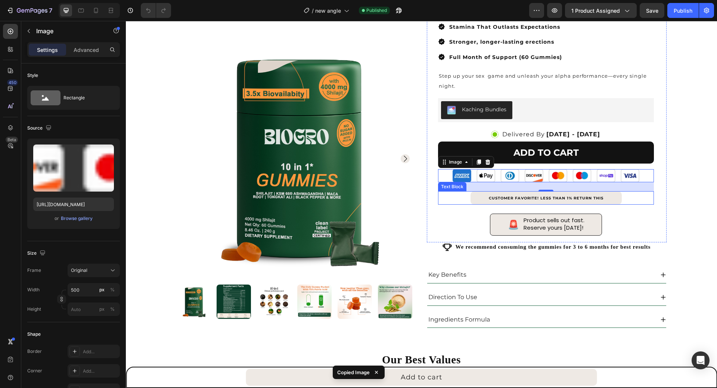
click at [620, 196] on div "CUSTOMER FAVORITE! LESS THAN 1% RETURN THIS" at bounding box center [546, 197] width 216 height 13
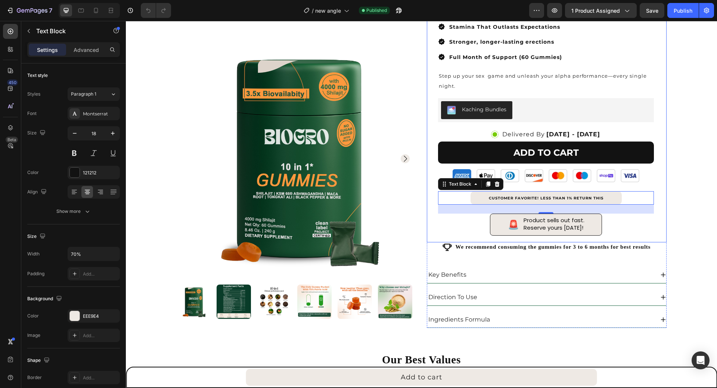
click at [623, 224] on div "Biogro - 10 in 1 Gummies Product Title Icon Icon Icon Icon Icon Icon List Rated…" at bounding box center [546, 62] width 216 height 359
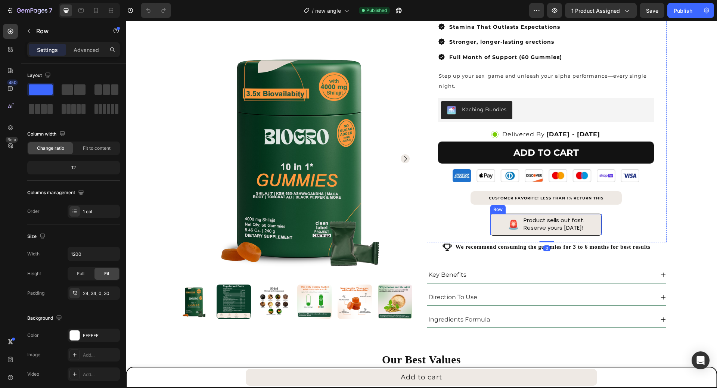
click at [596, 222] on div "Product sells out fast. Reserve yours today! Text Block 🚨 Text Block Row" at bounding box center [546, 225] width 112 height 22
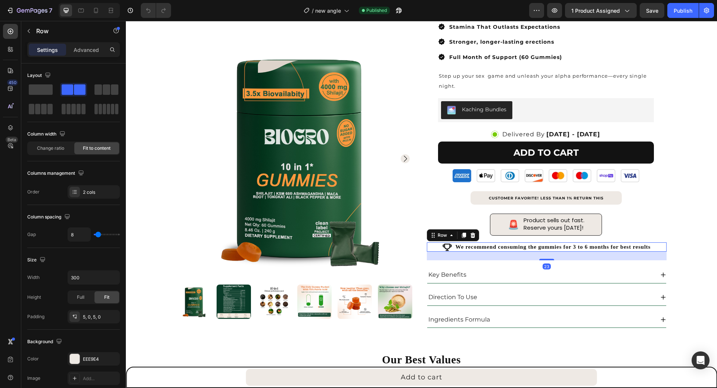
click at [433, 248] on div "Icon We recommend consuming the gummies for 3 to 6 months for best results Head…" at bounding box center [547, 246] width 240 height 9
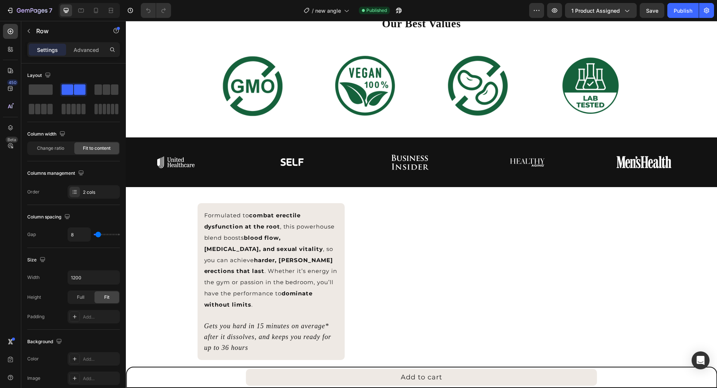
scroll to position [149, 0]
